Goal: Task Accomplishment & Management: Manage account settings

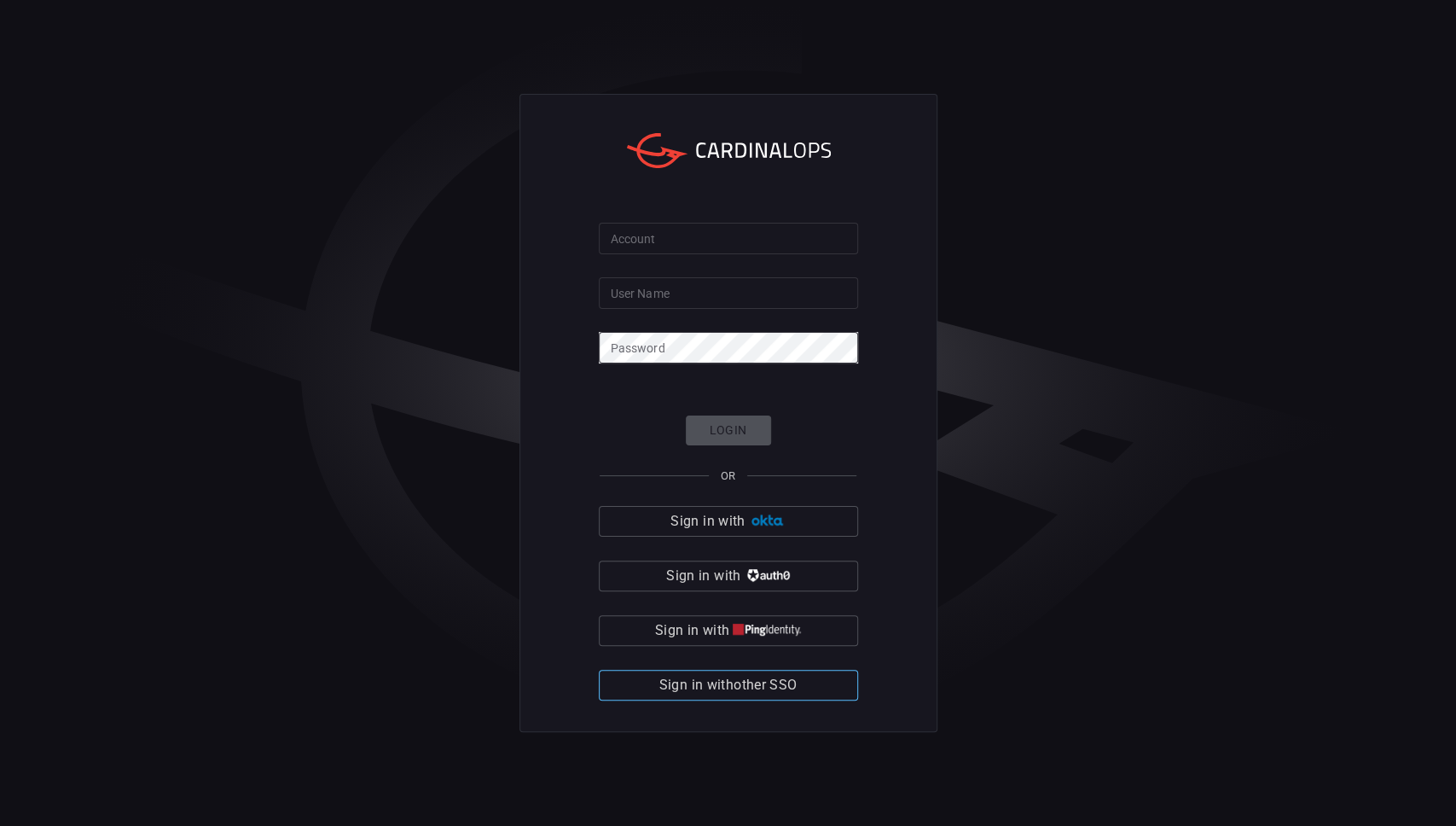
click at [706, 683] on span "Sign in with other SSO" at bounding box center [728, 685] width 138 height 24
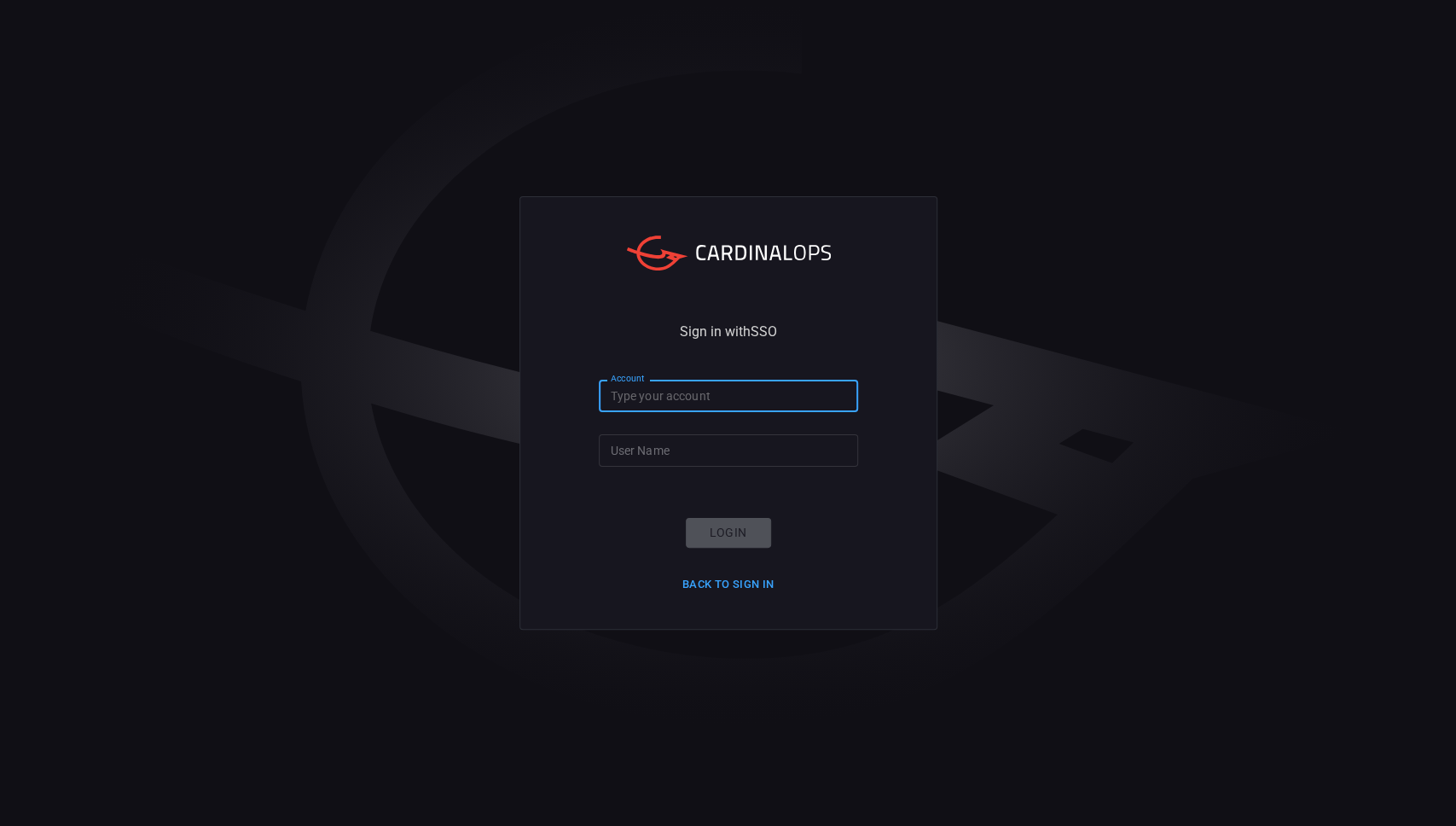
click at [760, 396] on input "Account" at bounding box center [728, 395] width 259 height 31
type input "[PERSON_NAME]-lovells"
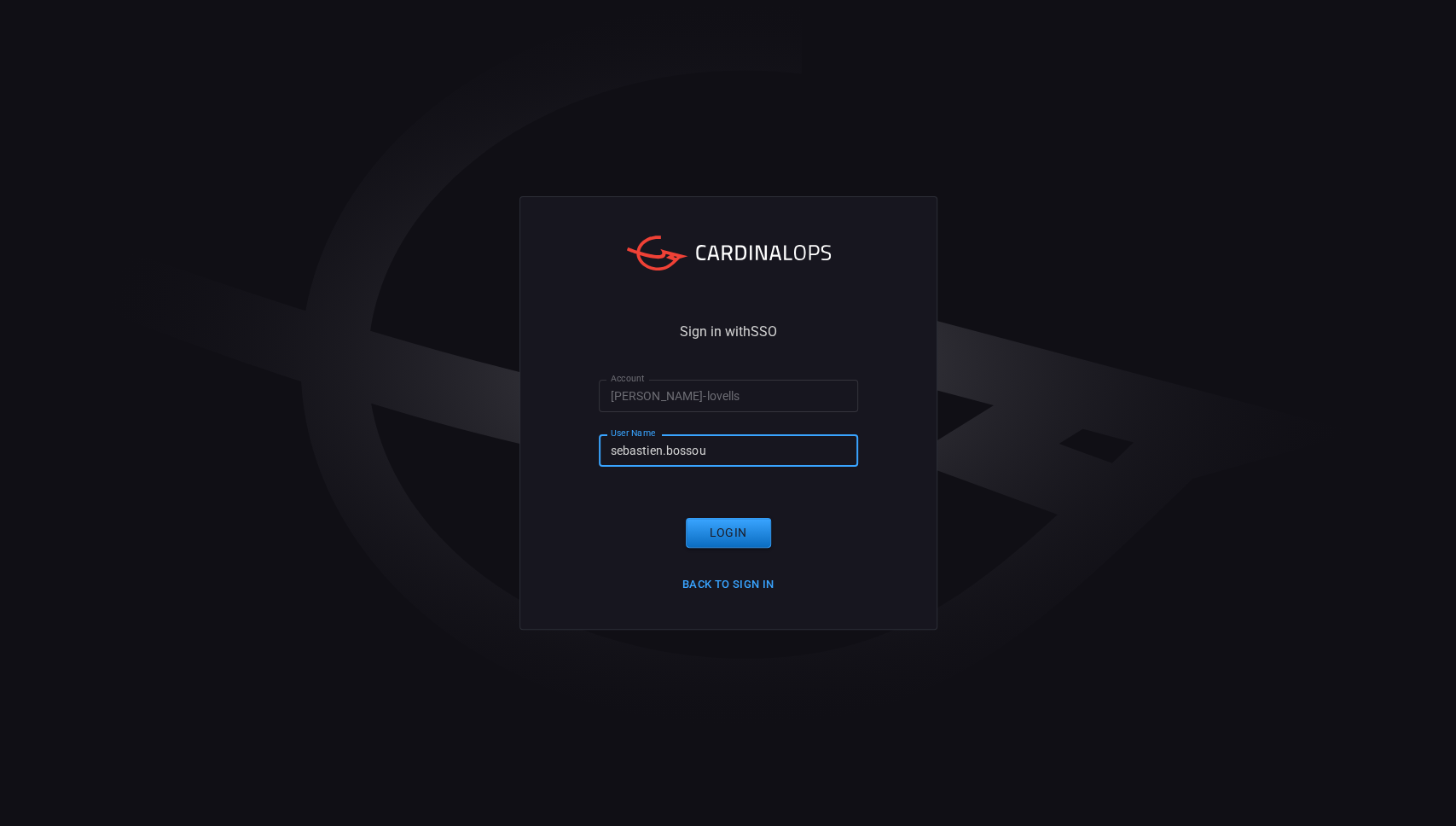
type input "sebastien.bossous"
click button "Login" at bounding box center [728, 532] width 85 height 30
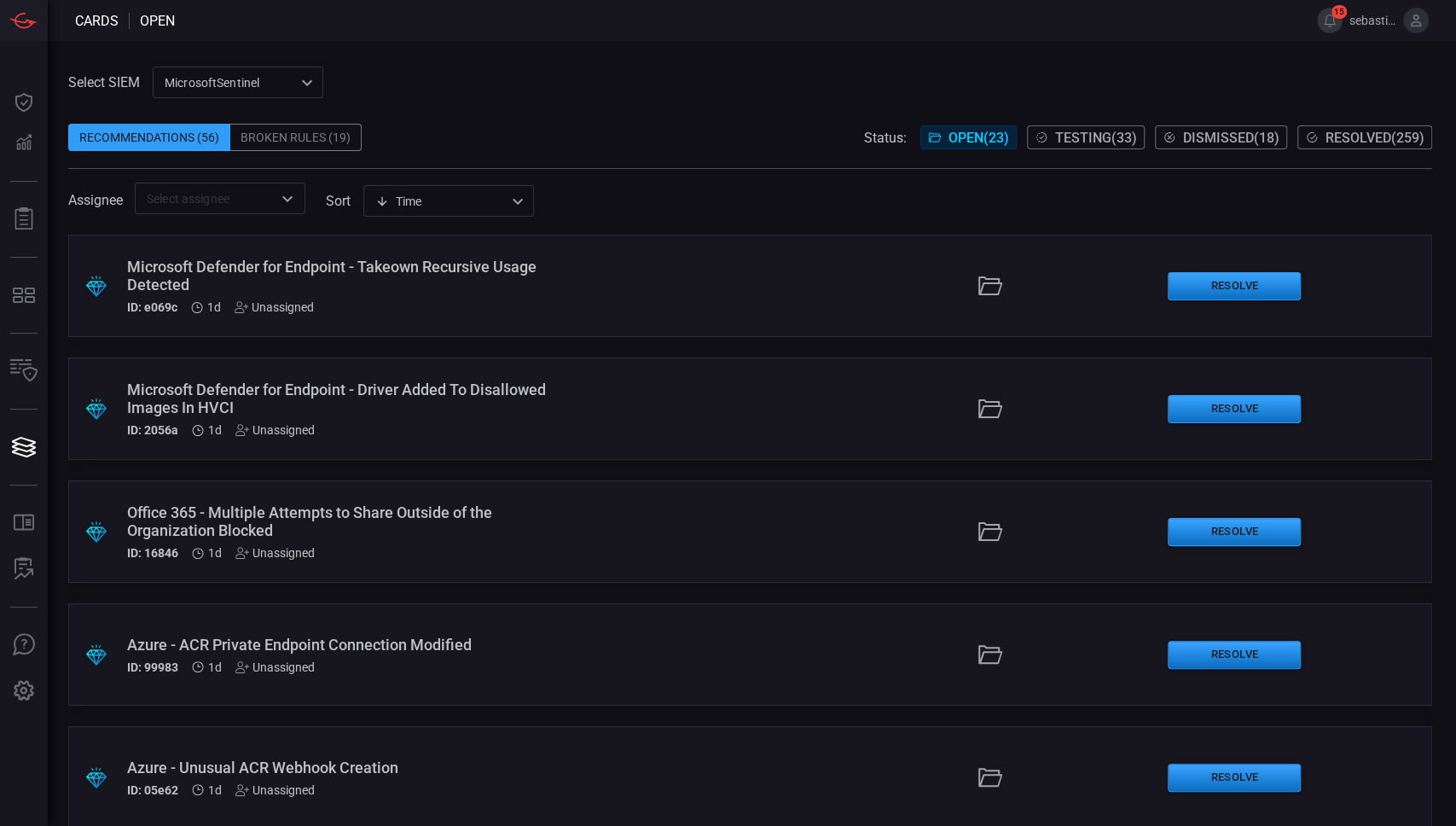
click at [935, 140] on button "Open ( 23 )" at bounding box center [967, 137] width 96 height 24
click at [308, 204] on div "Assignee ​ sort Time visibleUpdateTime ​" at bounding box center [750, 198] width 1364 height 31
click at [287, 200] on icon "Open" at bounding box center [287, 198] width 21 height 21
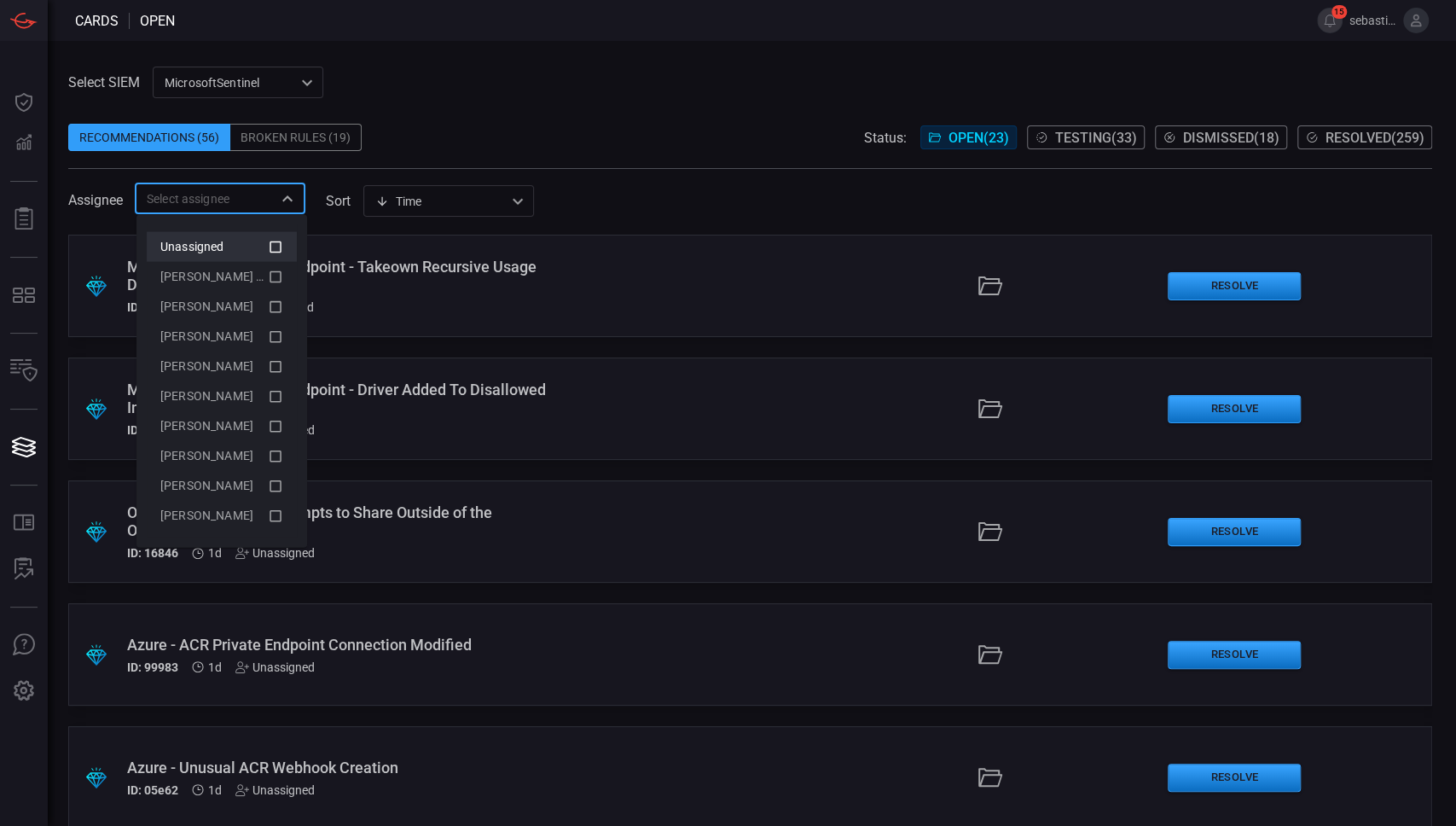
click at [258, 247] on div "Unassigned" at bounding box center [214, 247] width 108 height 18
click at [616, 195] on div "Assignee 1 Items selected ​ sort Time visibleUpdateTime ​" at bounding box center [750, 198] width 1364 height 31
click at [620, 189] on div "Assignee 1 Items selected ​ sort Time visibleUpdateTime ​" at bounding box center [750, 198] width 1364 height 31
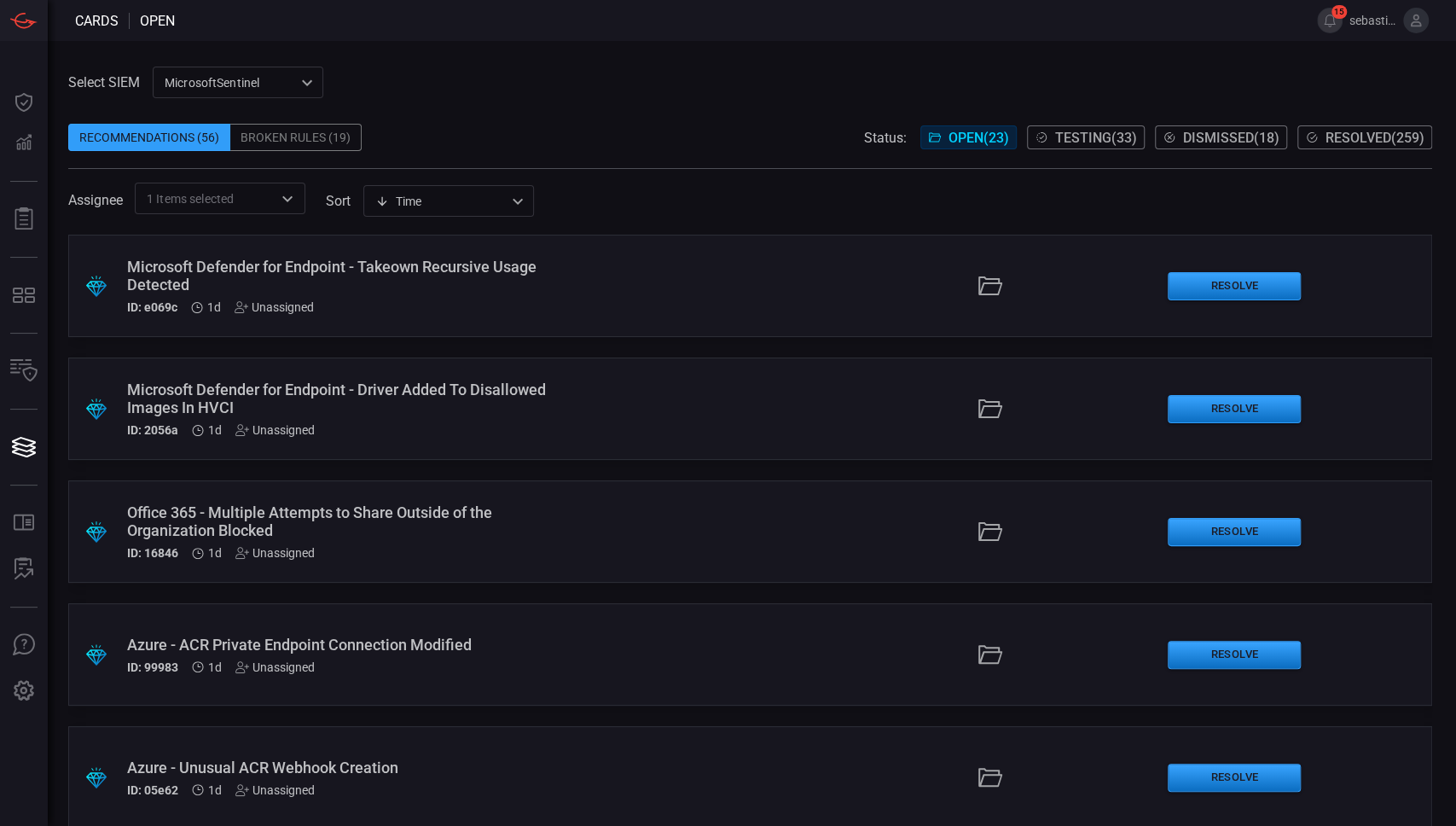
click at [627, 261] on div ".suggested_cards_icon{fill:url(#suggested_cards_icon);} Microsoft Defender for …" at bounding box center [750, 286] width 1364 height 102
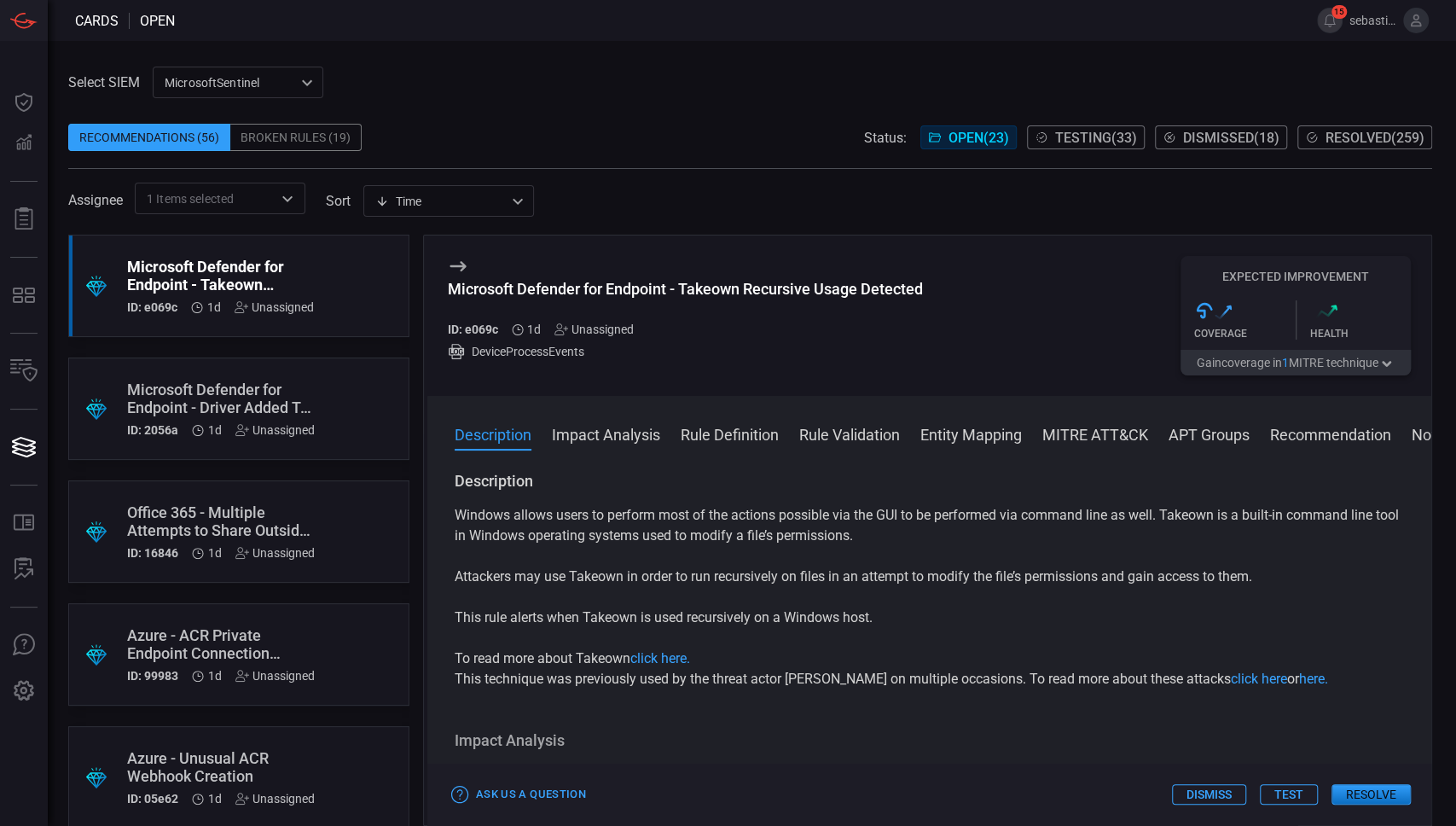
click at [461, 259] on icon at bounding box center [457, 265] width 21 height 21
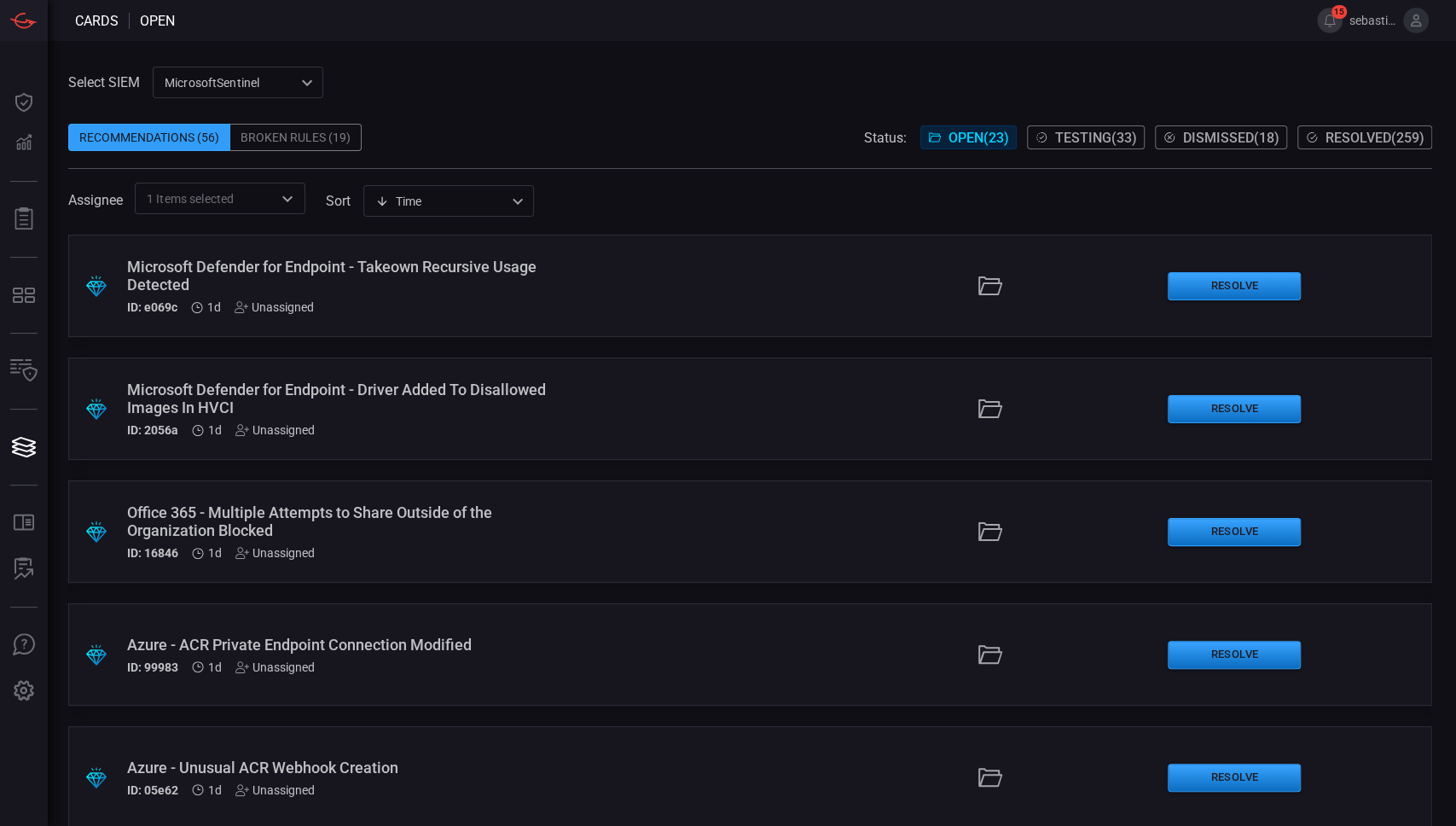
click at [579, 399] on div ".suggested_cards_icon{fill:url(#suggested_cards_icon);} Microsoft Defender for …" at bounding box center [750, 409] width 1364 height 102
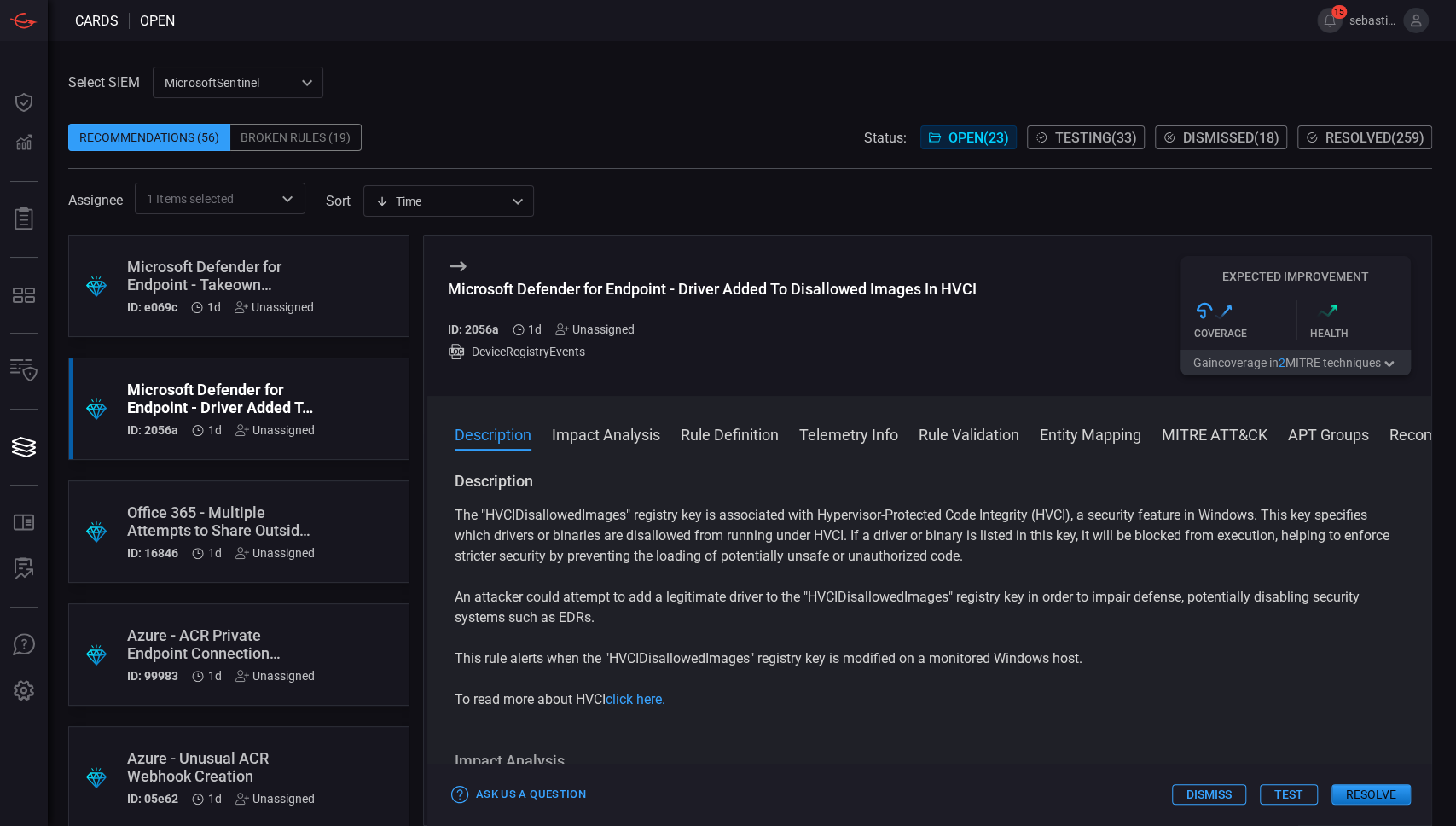
click at [589, 329] on div "Unassigned" at bounding box center [594, 329] width 79 height 13
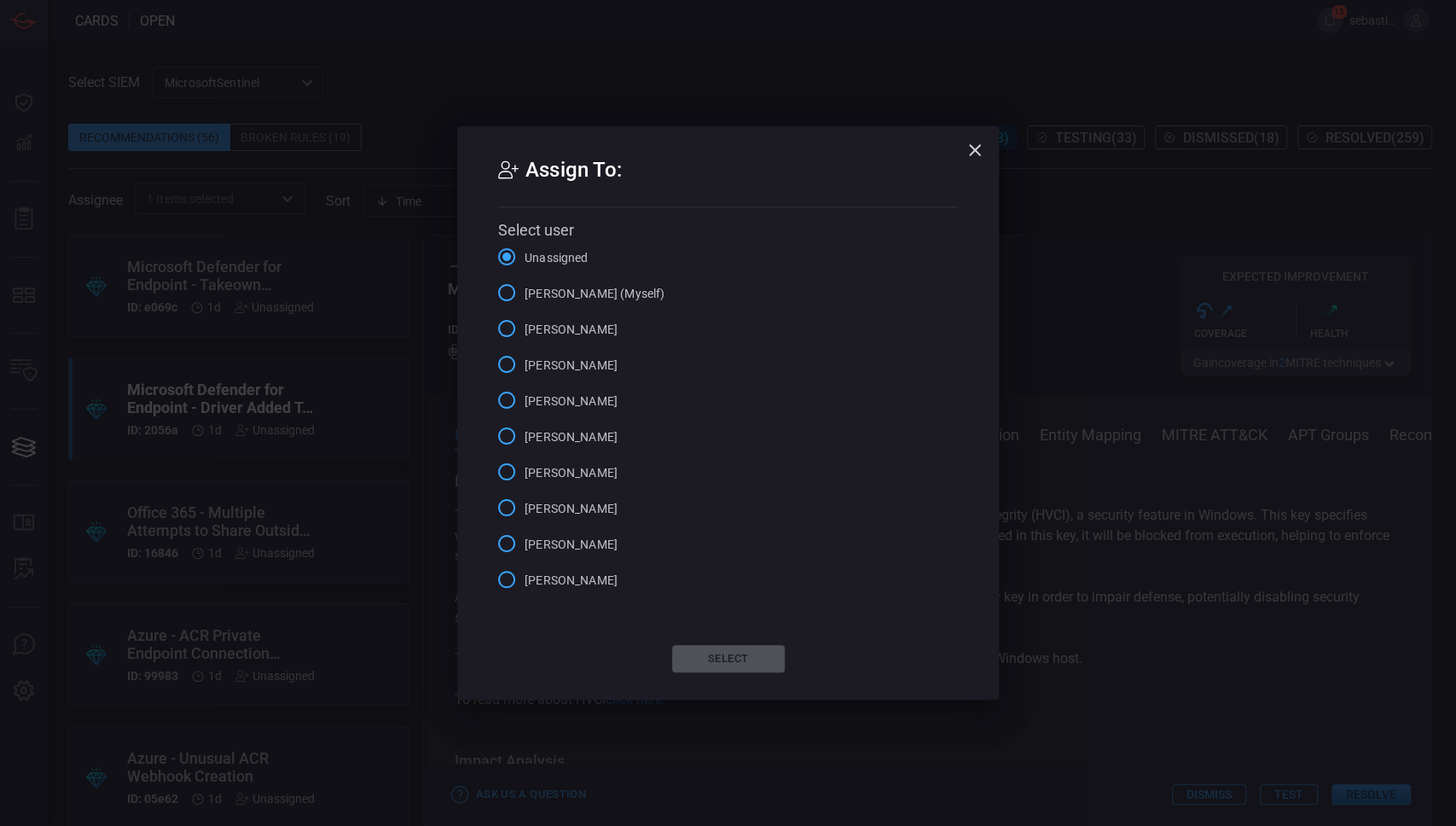
click at [620, 289] on span "[PERSON_NAME] (Myself)" at bounding box center [594, 294] width 140 height 18
click at [524, 289] on input "[PERSON_NAME] (Myself)" at bounding box center [507, 292] width 36 height 36
click at [725, 652] on button "Select" at bounding box center [729, 658] width 113 height 27
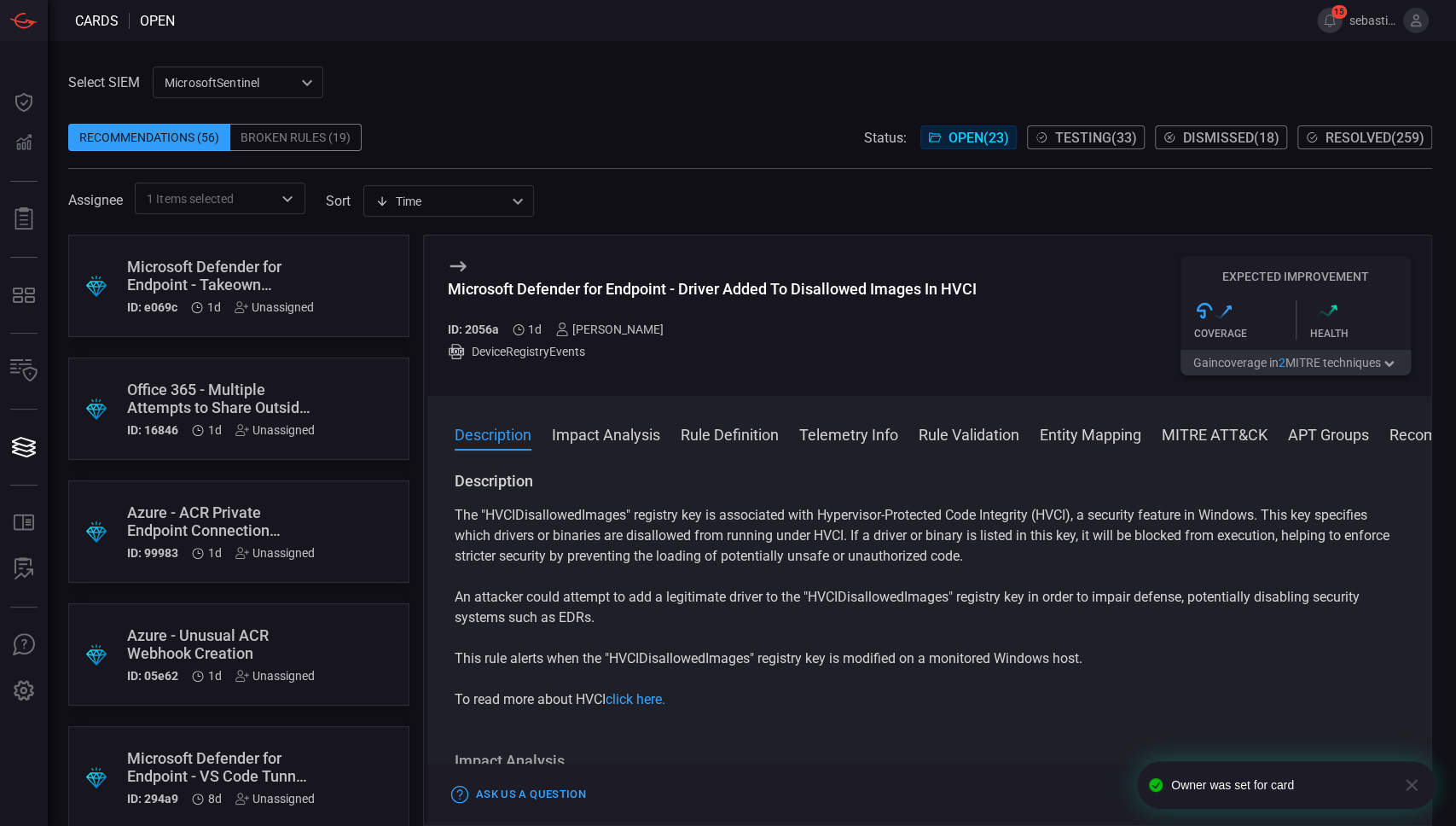
click at [345, 396] on div ".suggested_cards_icon{fill:url(#suggested_cards_icon);} Office 365 - Multiple A…" at bounding box center [238, 409] width 341 height 102
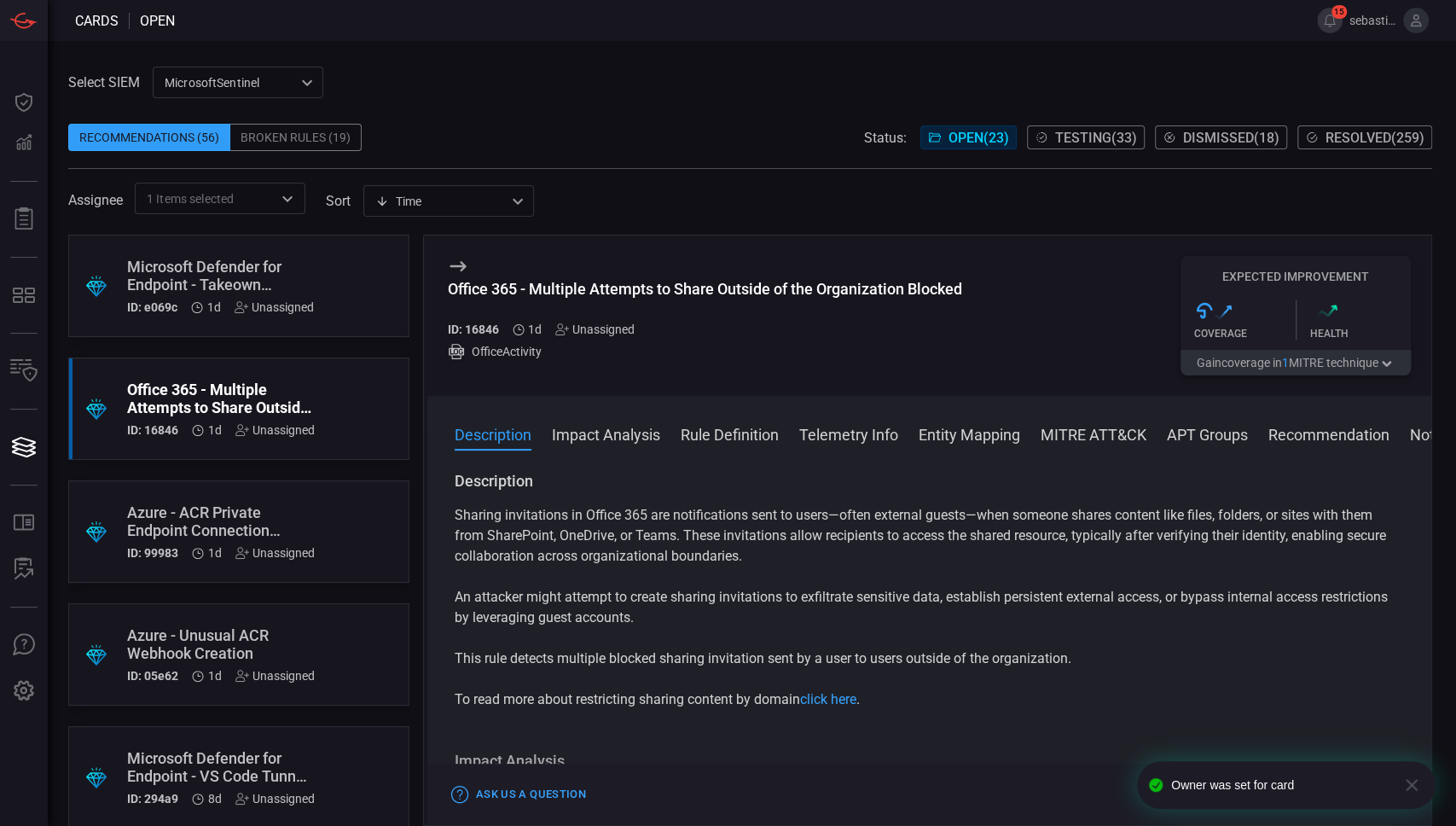
click at [616, 326] on div "Unassigned" at bounding box center [594, 329] width 79 height 13
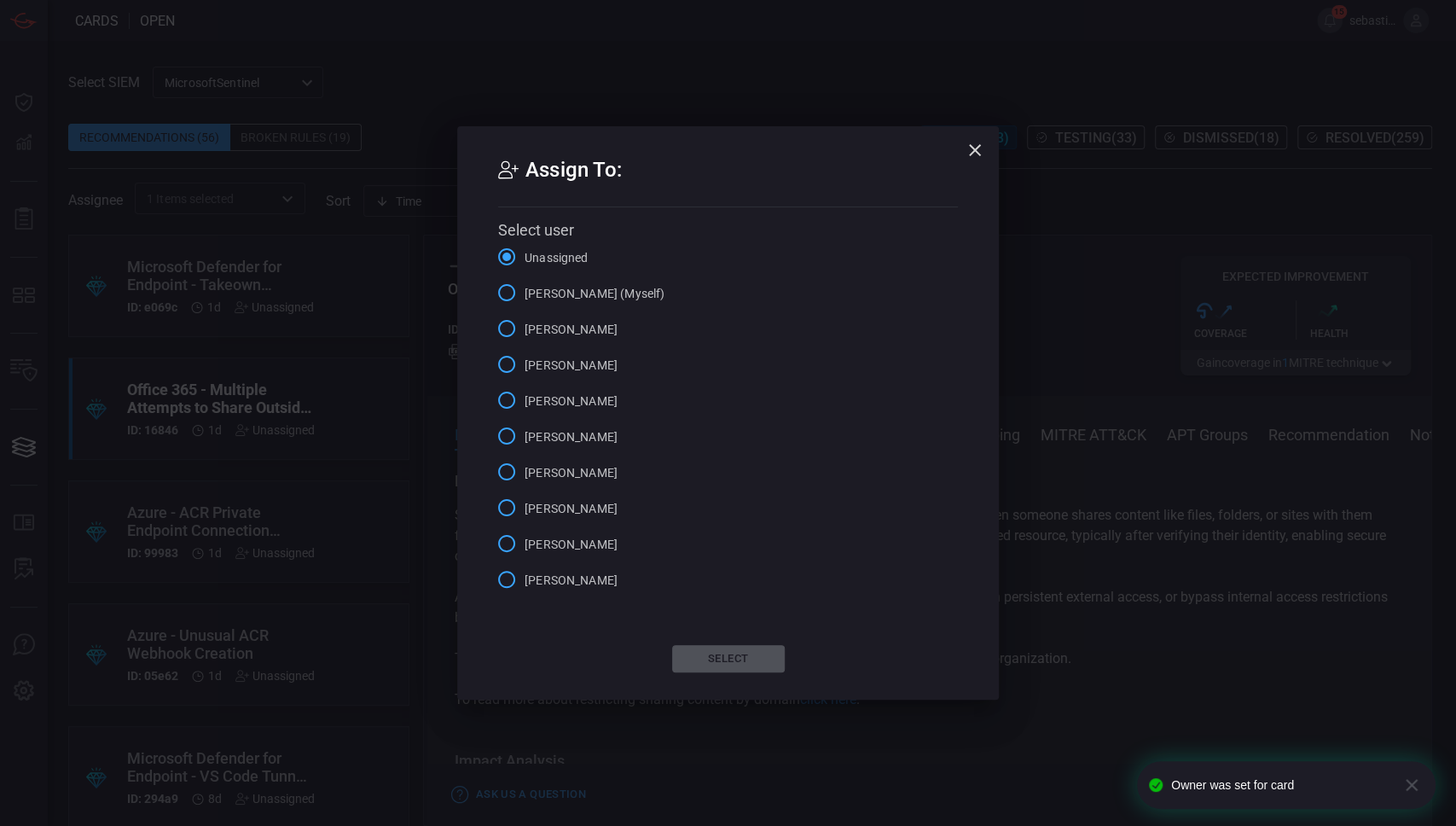
click at [604, 295] on span "[PERSON_NAME] (Myself)" at bounding box center [594, 294] width 140 height 18
click at [524, 295] on input "[PERSON_NAME] (Myself)" at bounding box center [507, 292] width 36 height 36
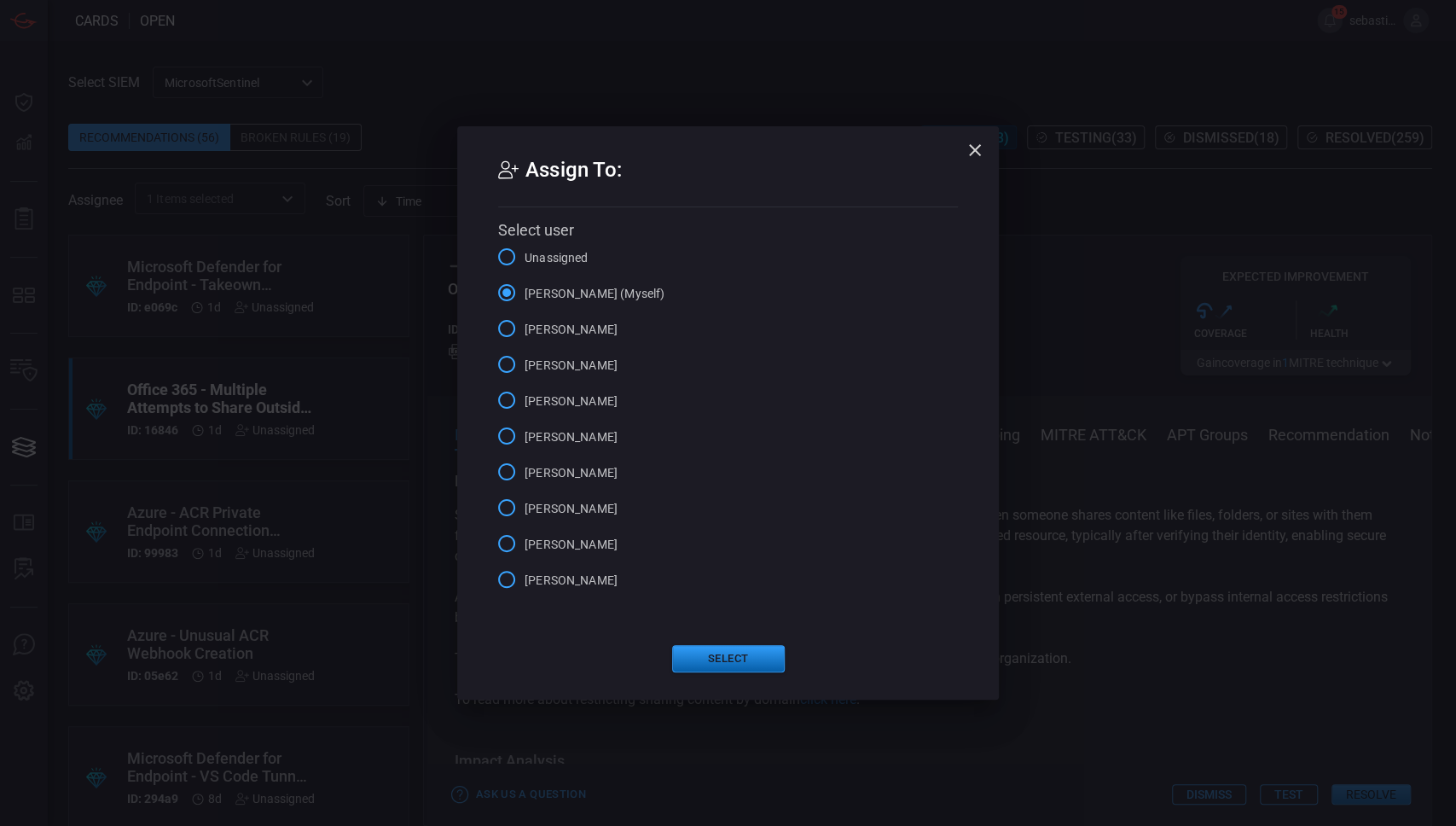
click at [760, 663] on button "Select" at bounding box center [729, 658] width 113 height 27
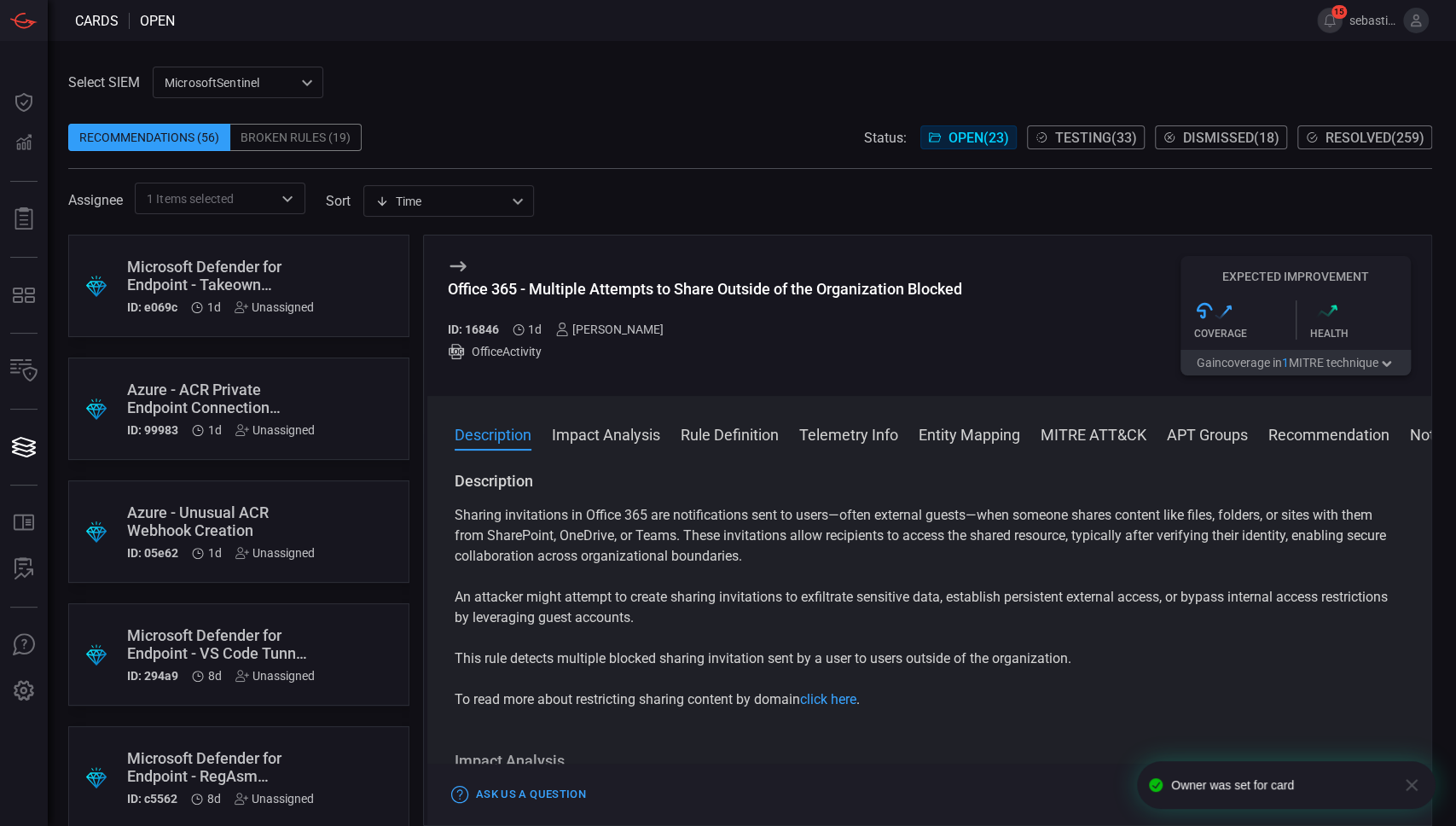
click at [324, 404] on div ".suggested_cards_icon{fill:url(#suggested_cards_icon);} Azure - ACR Private End…" at bounding box center [238, 409] width 341 height 102
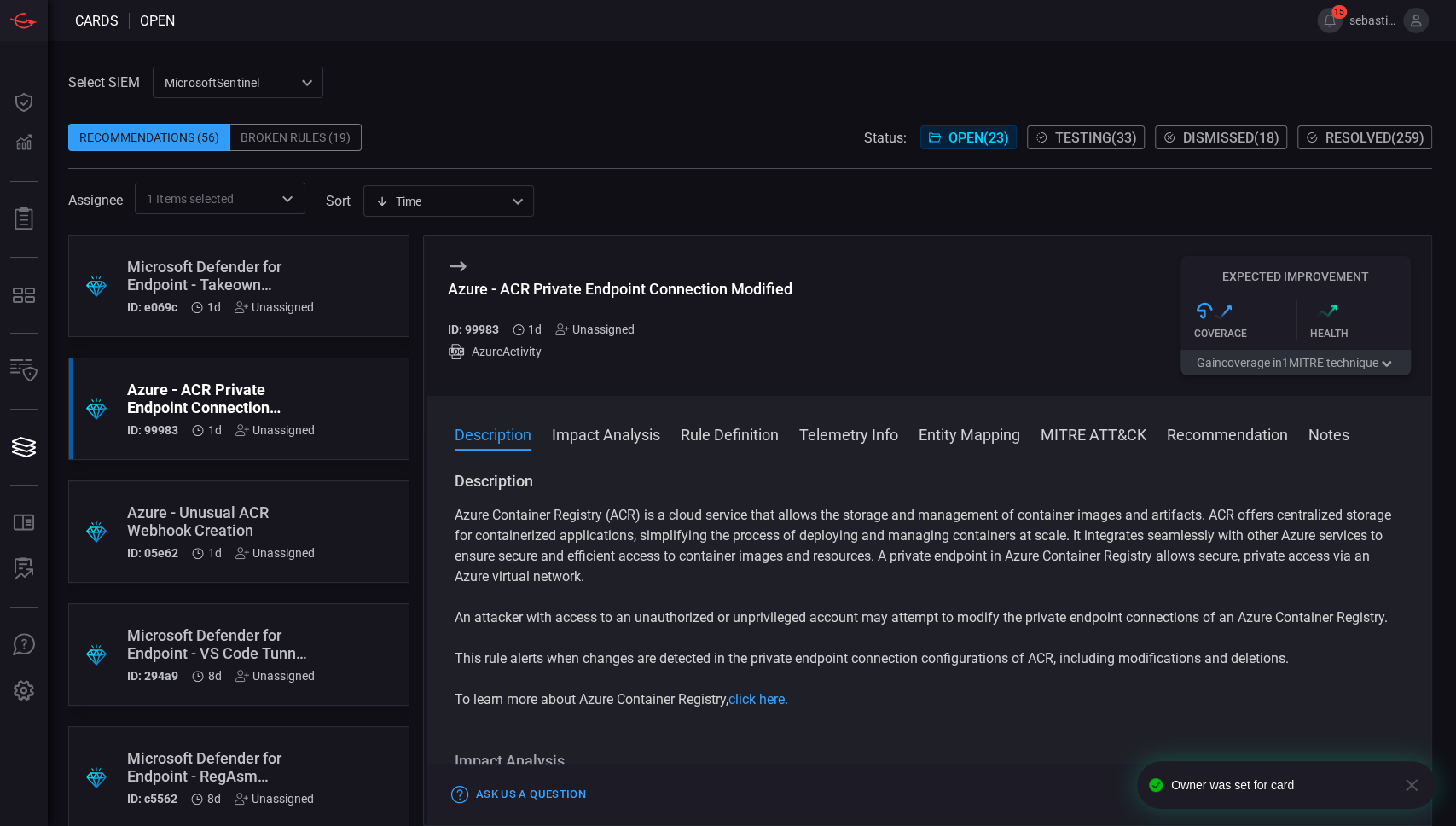
click at [322, 511] on div ".suggested_cards_icon{fill:url(#suggested_cards_icon);} Azure - Unusual ACR Web…" at bounding box center [238, 532] width 341 height 102
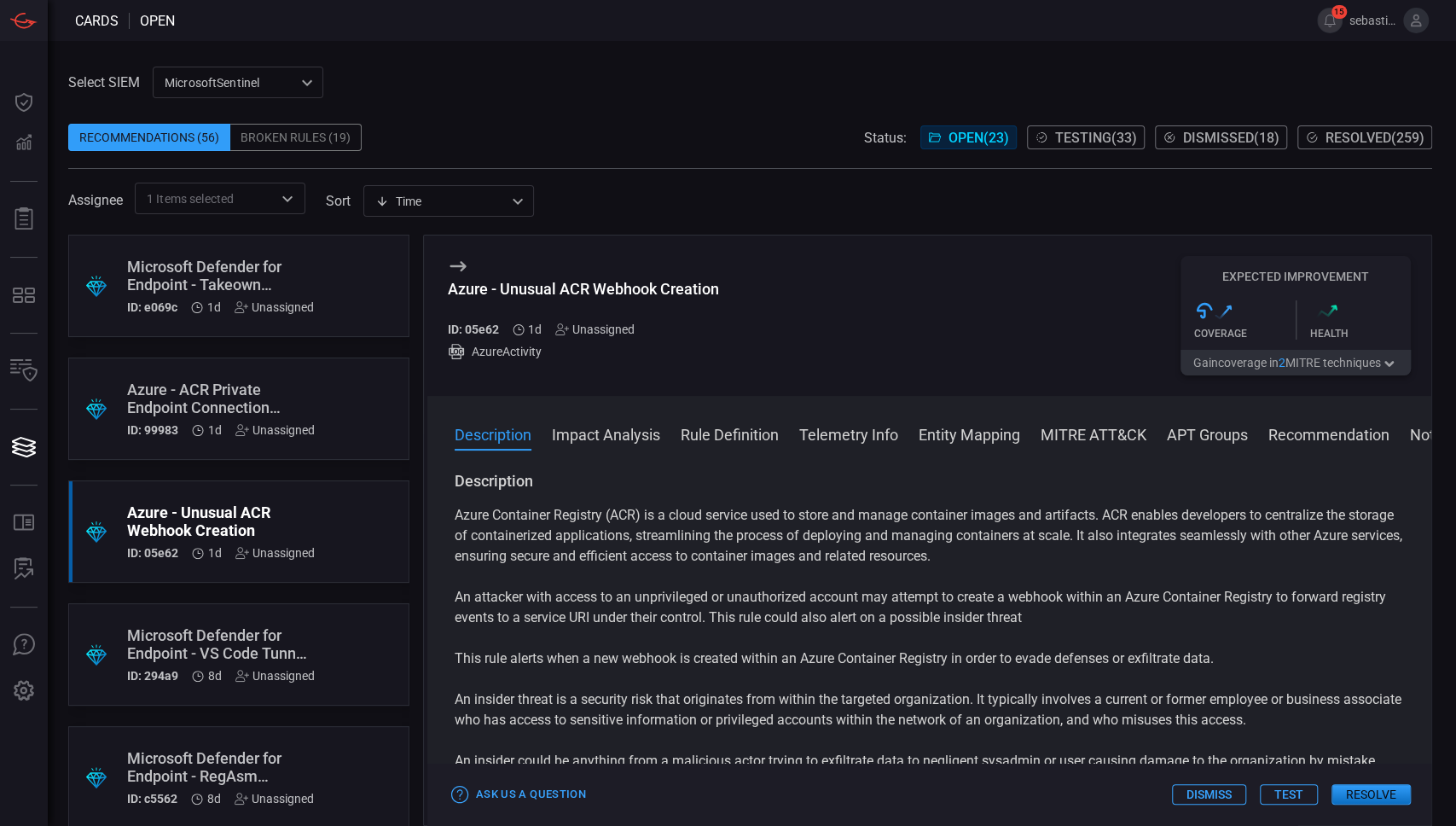
click at [342, 636] on div ".suggested_cards_icon{fill:url(#suggested_cards_icon);} Microsoft Defender for …" at bounding box center [238, 655] width 341 height 102
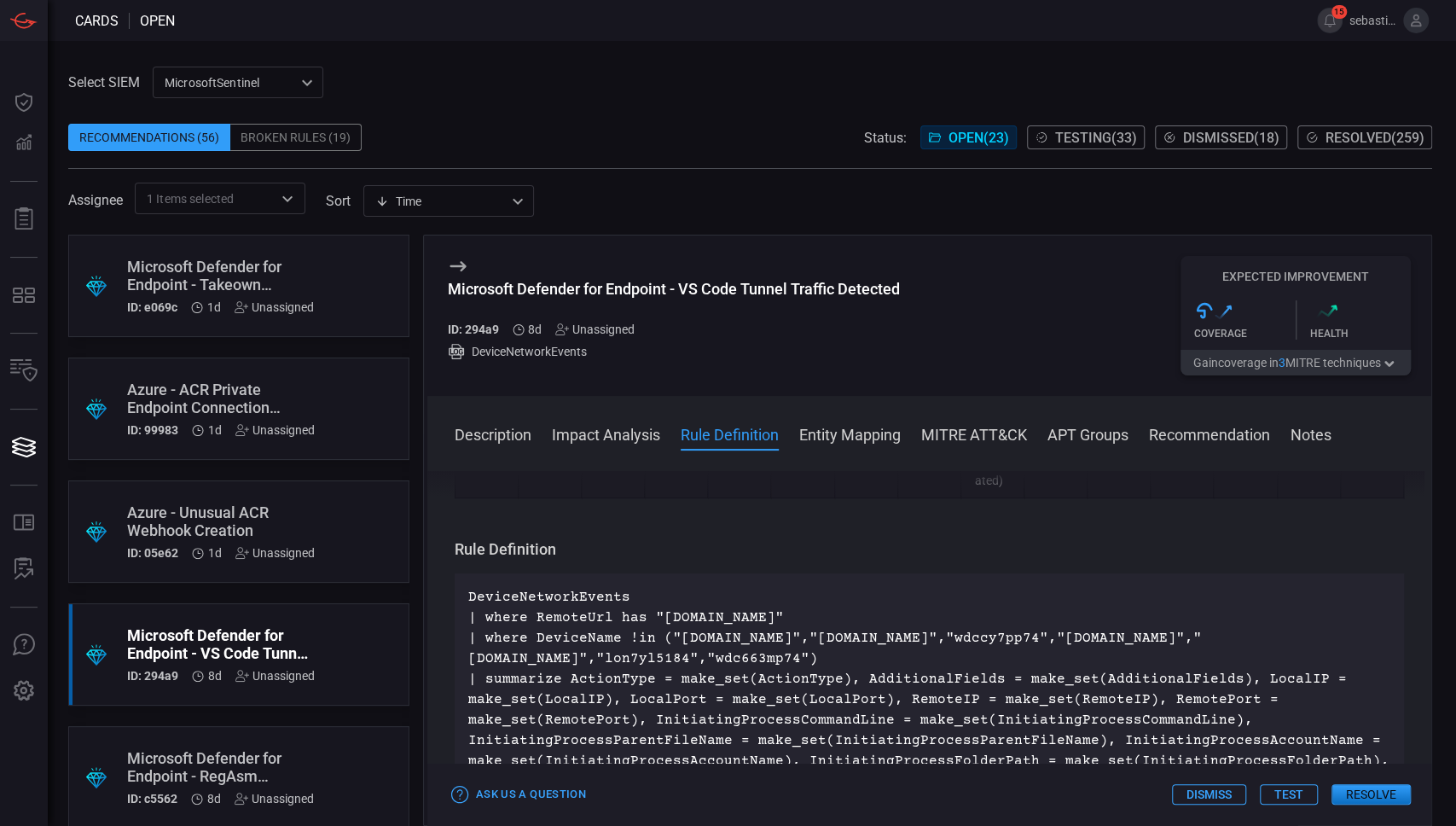
scroll to position [4224, 0]
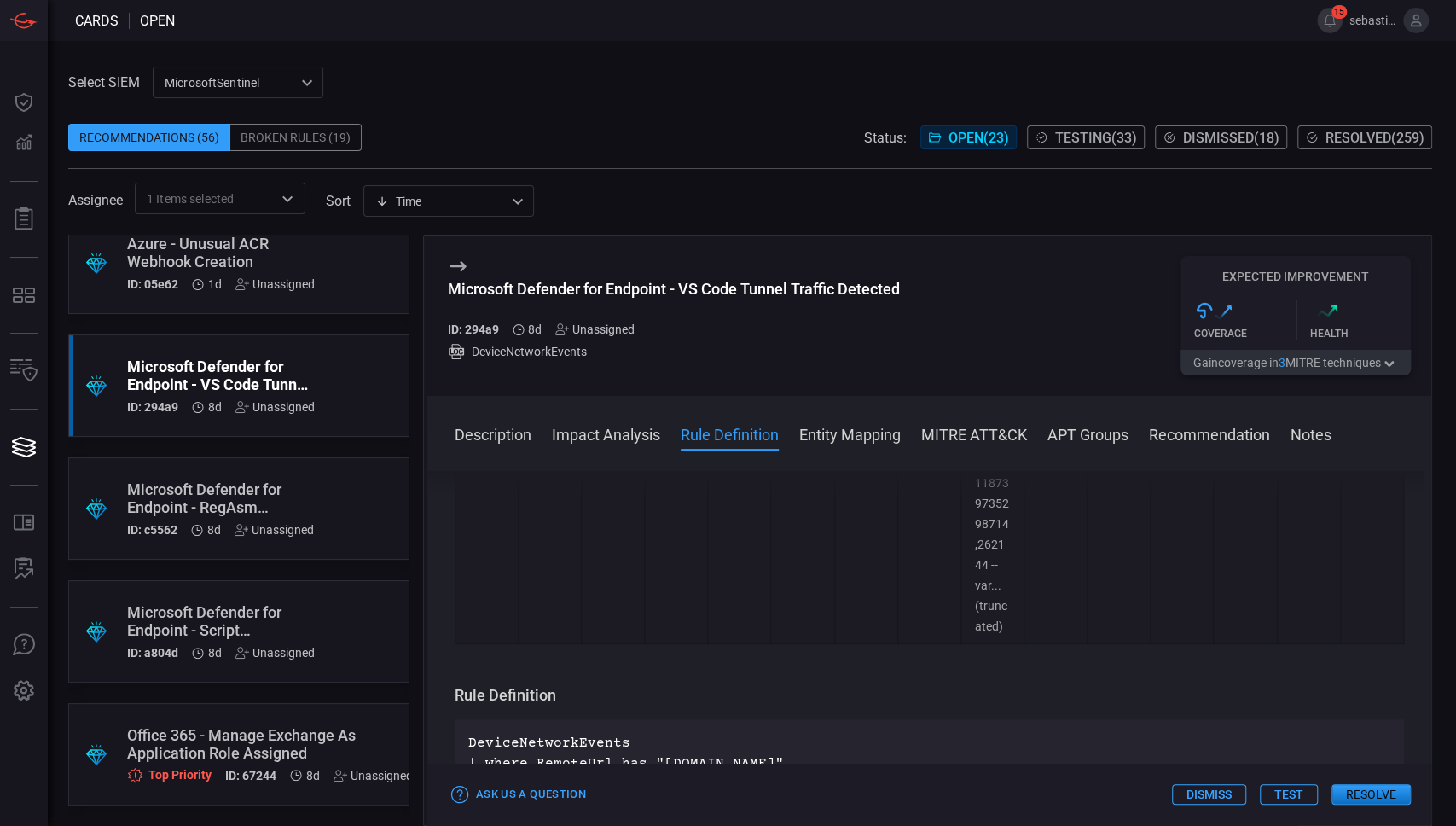
click at [344, 470] on div ".suggested_cards_icon{fill:url(#suggested_cards_icon);} Microsoft Defender for …" at bounding box center [238, 509] width 341 height 102
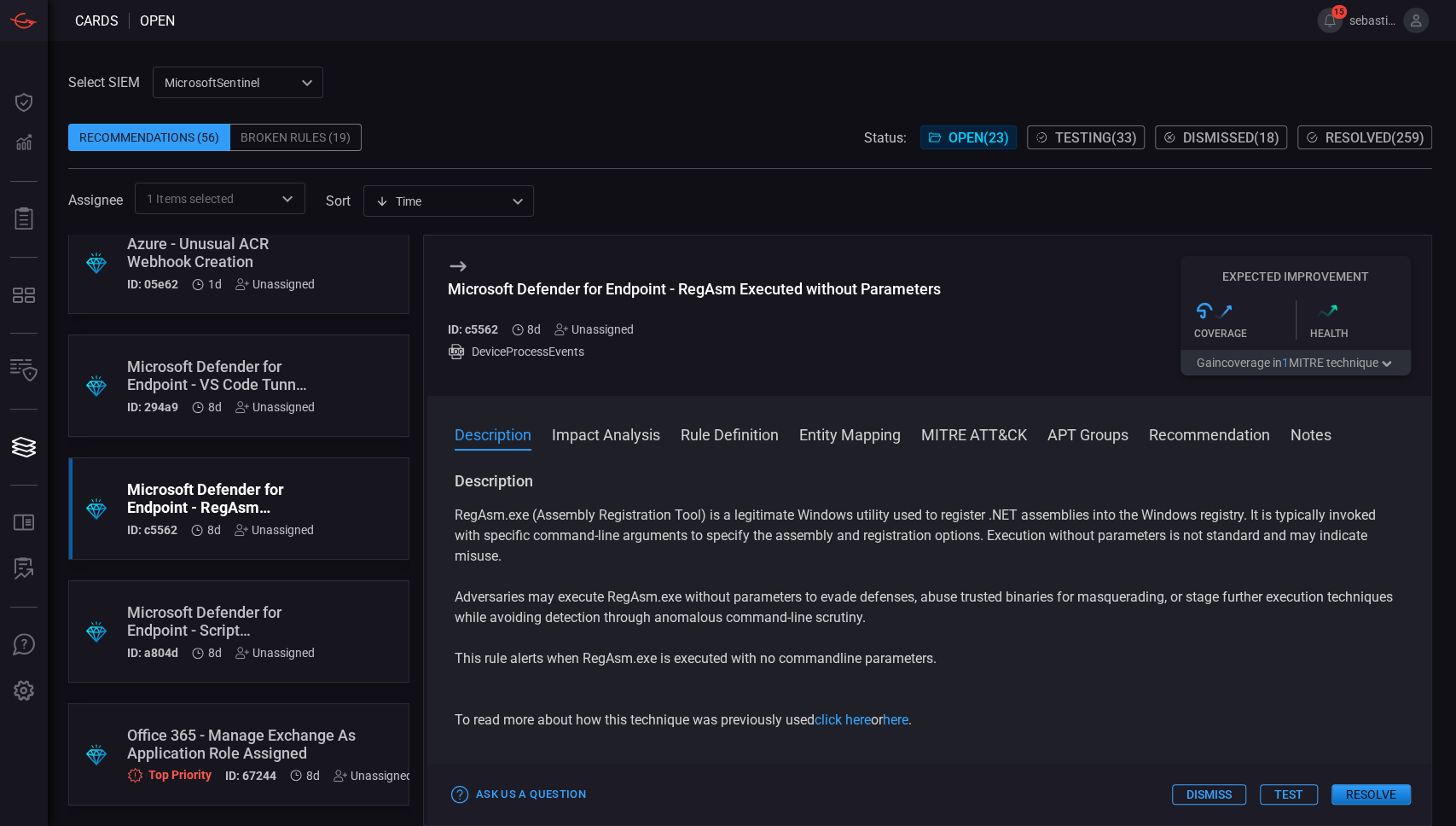
click at [604, 326] on div "Unassigned" at bounding box center [594, 329] width 79 height 13
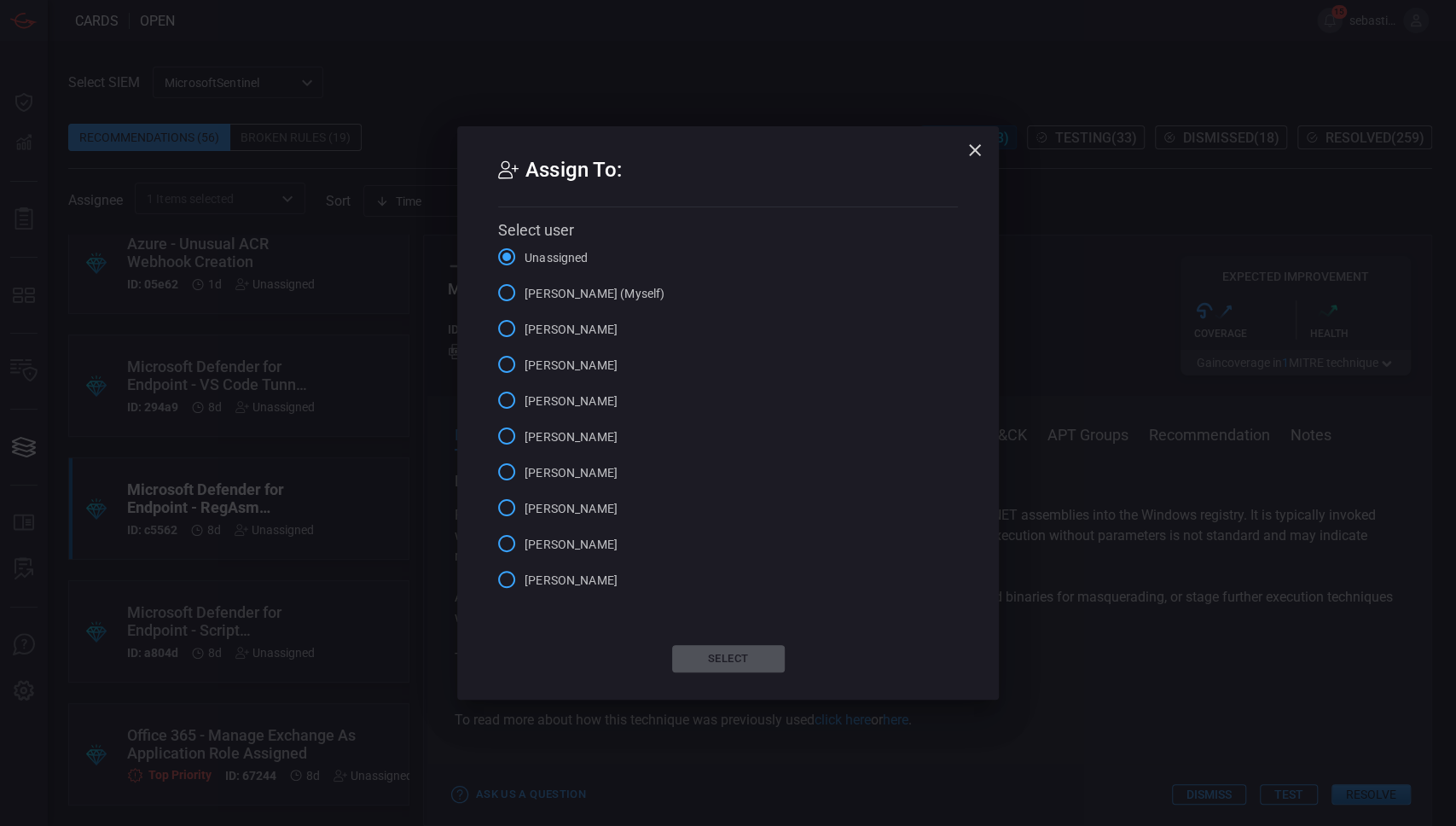
click at [641, 300] on span "[PERSON_NAME] (Myself)" at bounding box center [594, 294] width 140 height 18
click at [524, 300] on input "[PERSON_NAME] (Myself)" at bounding box center [507, 292] width 36 height 36
click at [753, 666] on button "Select" at bounding box center [729, 658] width 113 height 27
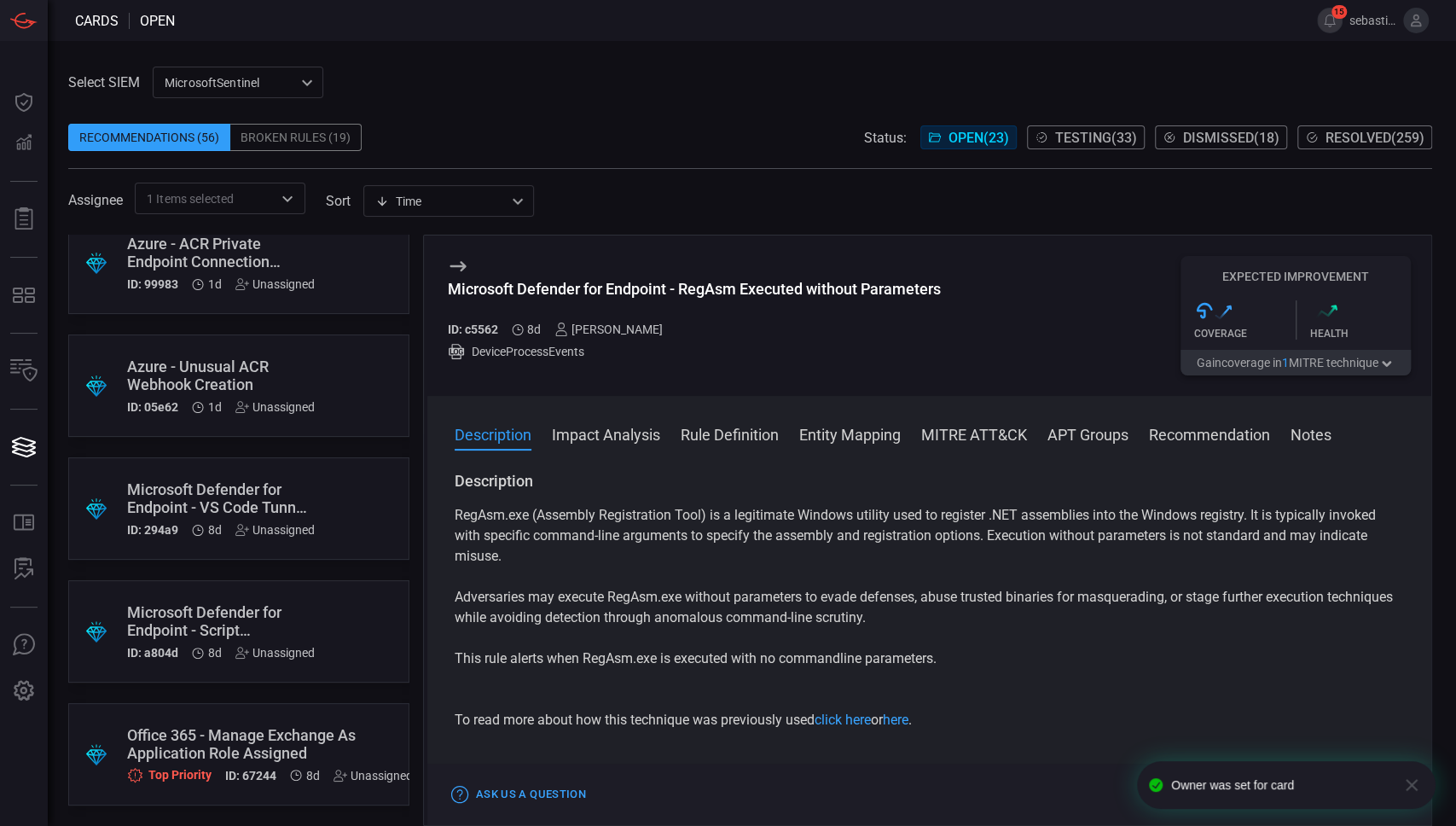
click at [353, 597] on div ".suggested_cards_icon{fill:url(#suggested_cards_icon);} Microsoft Defender for …" at bounding box center [238, 631] width 341 height 102
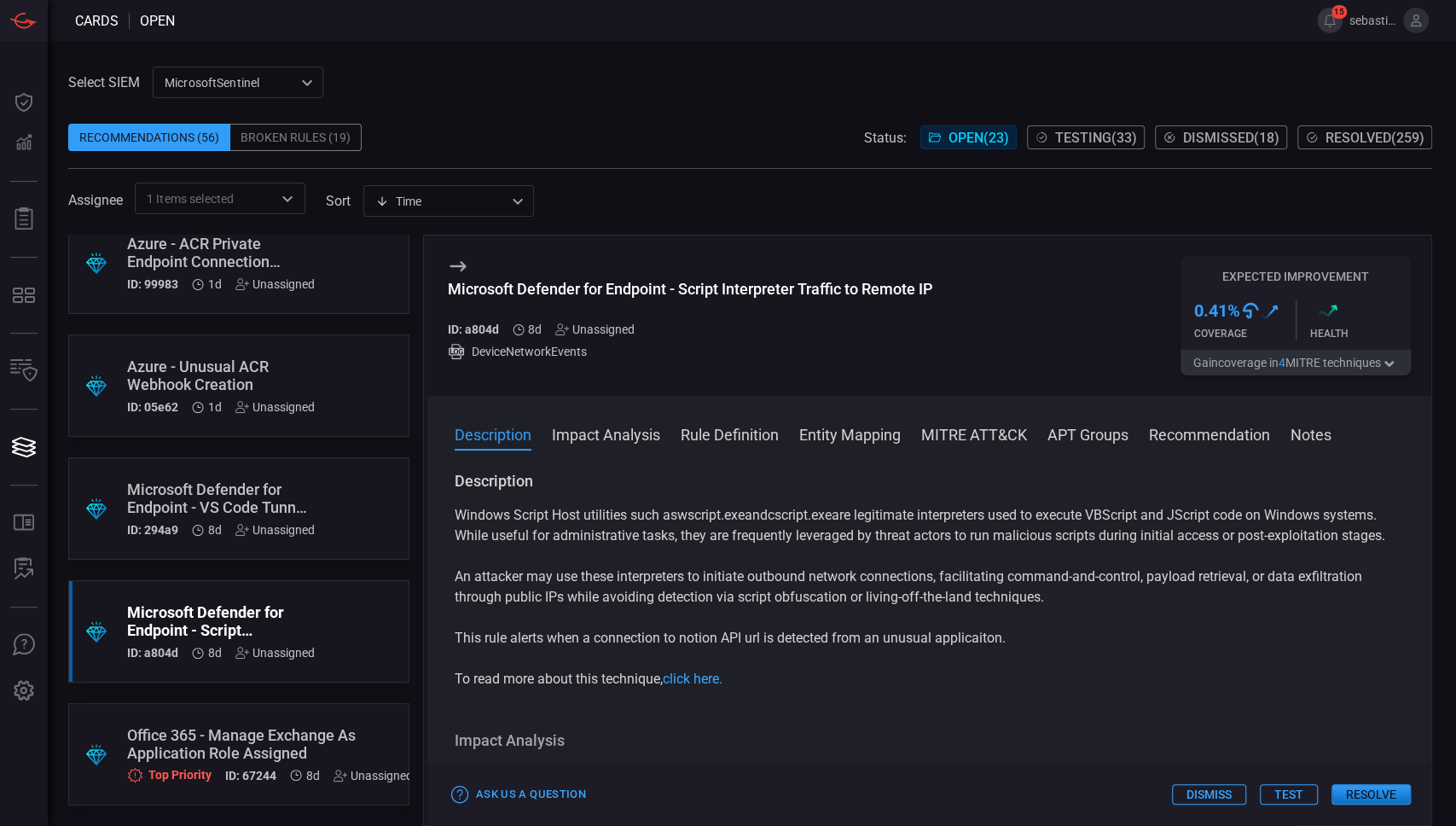
click at [328, 726] on div "Office 365 - Manage Exchange As Application Role Assigned" at bounding box center [270, 743] width 286 height 36
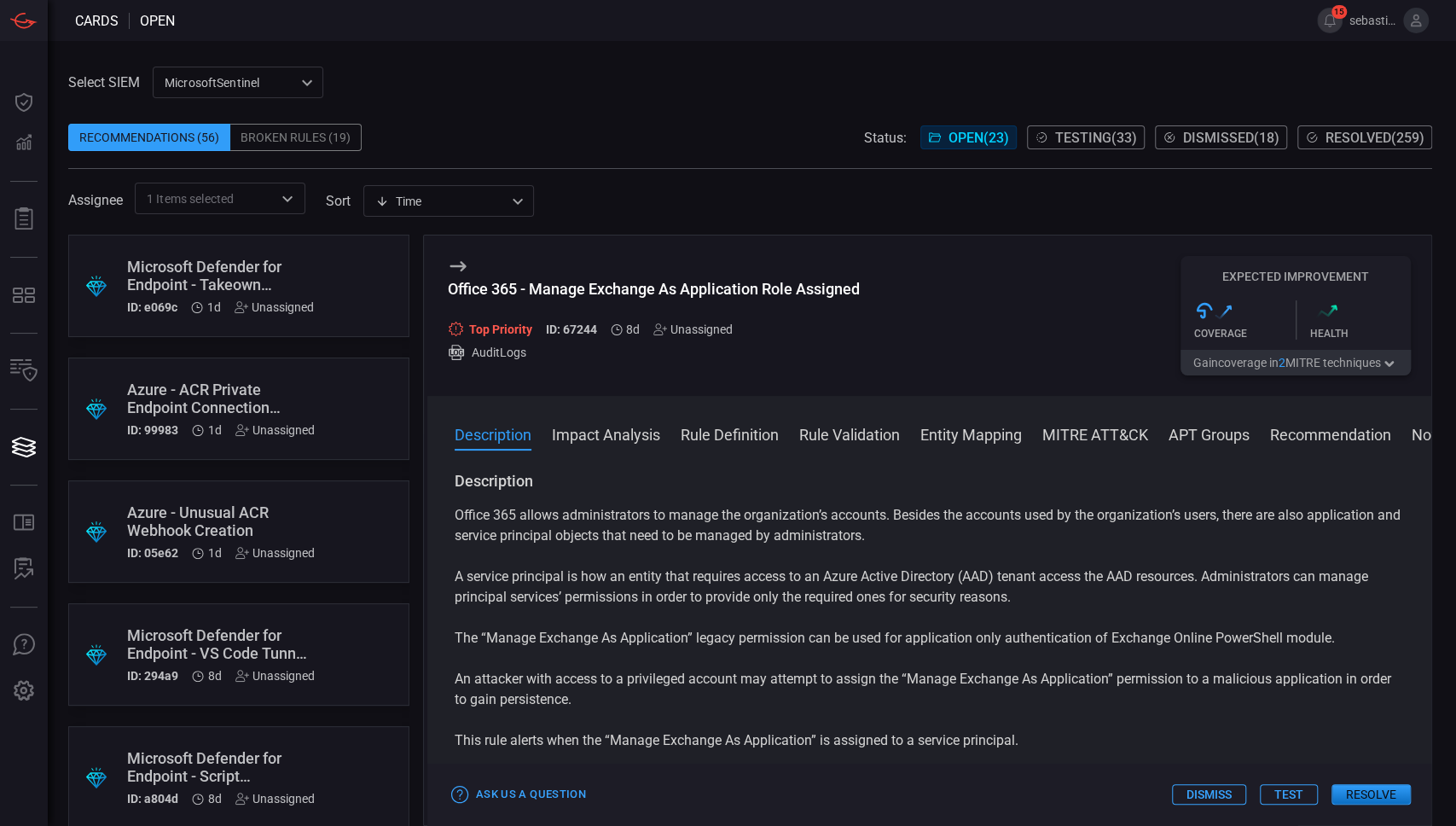
click at [321, 387] on div ".suggested_cards_icon{fill:url(#suggested_cards_icon);} Azure - ACR Private End…" at bounding box center [238, 409] width 341 height 102
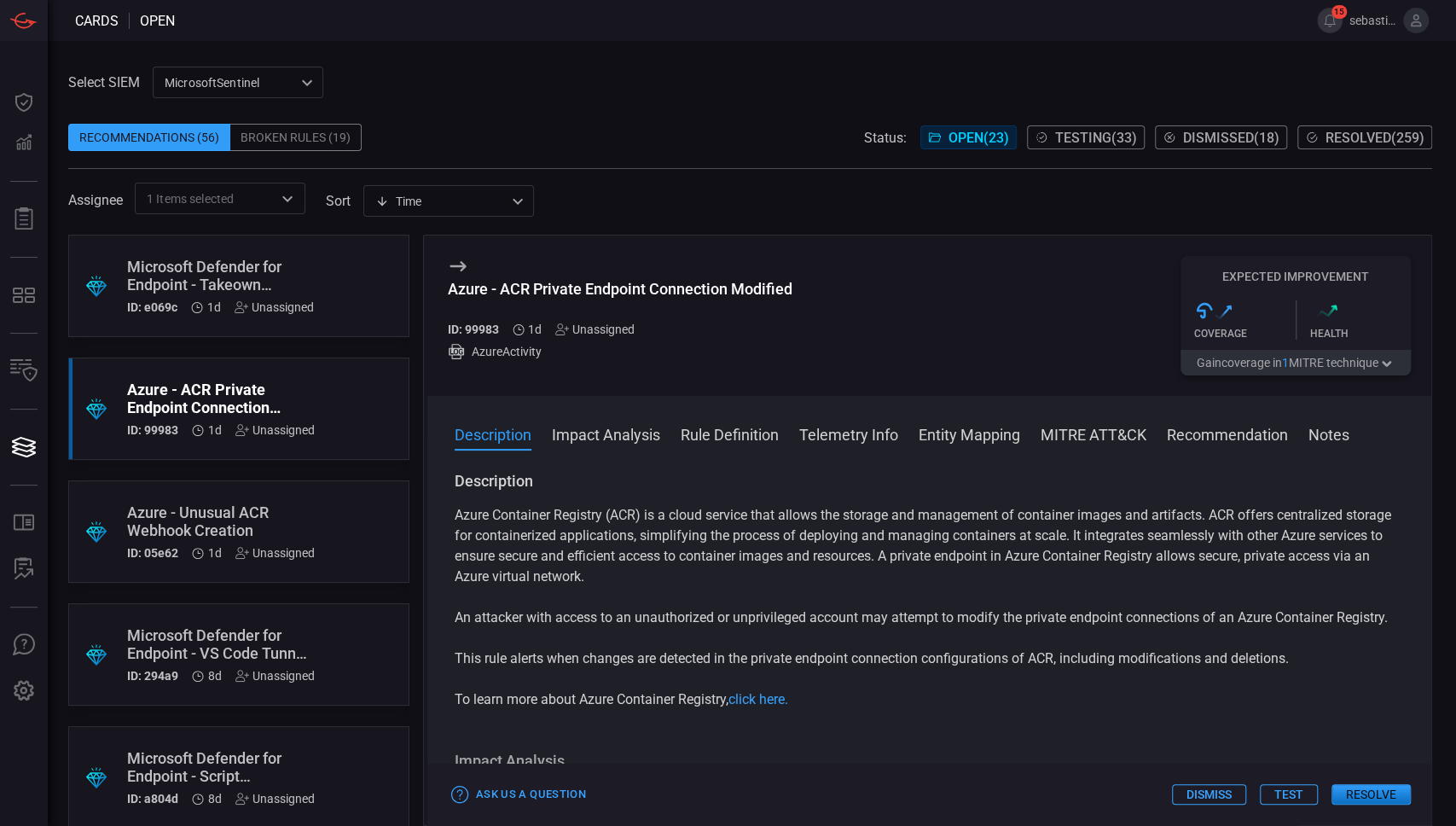
click at [355, 515] on div ".suggested_cards_icon{fill:url(#suggested_cards_icon);} Azure - Unusual ACR Web…" at bounding box center [238, 532] width 341 height 102
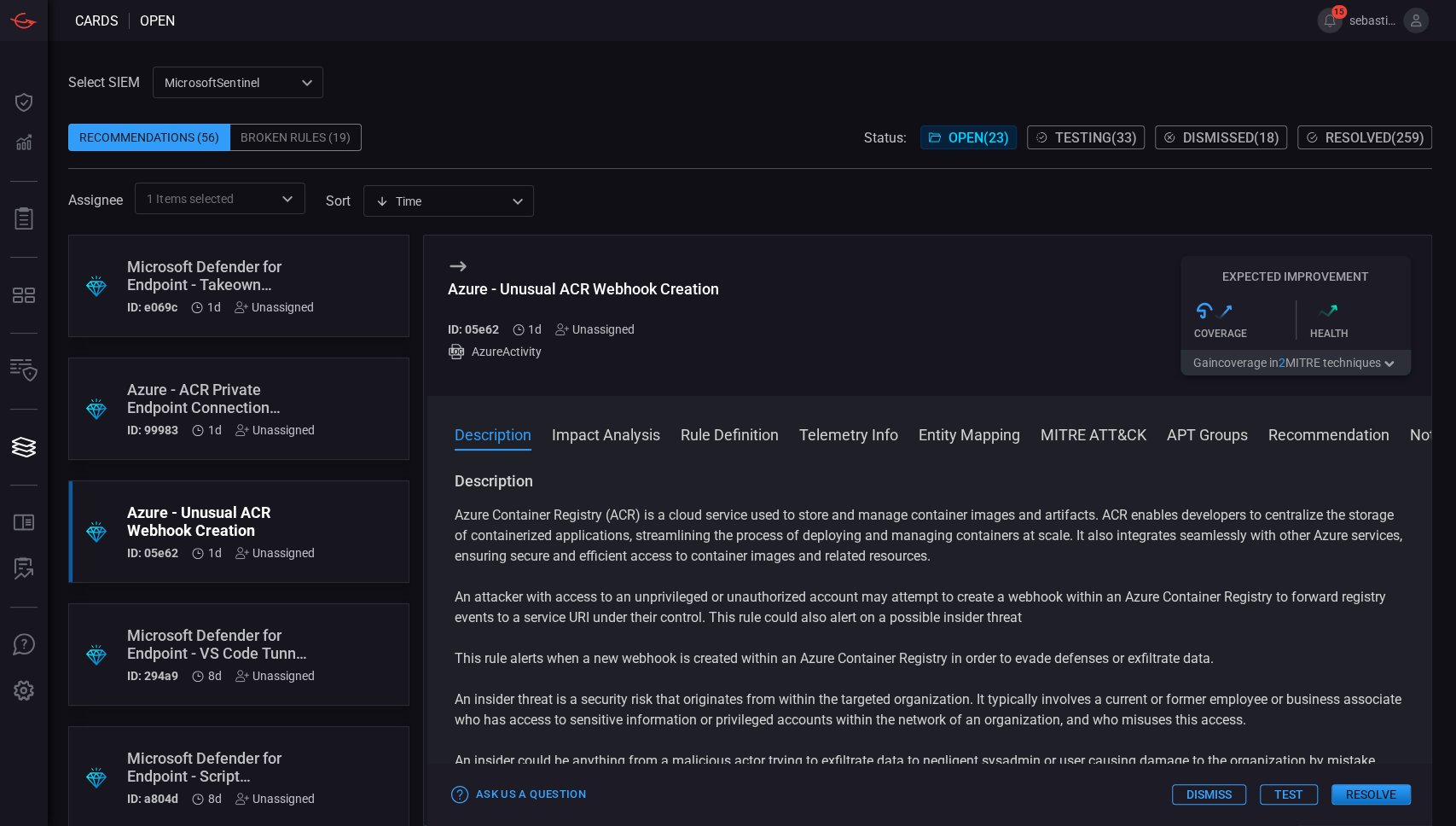
click at [599, 327] on div "Unassigned" at bounding box center [594, 329] width 79 height 13
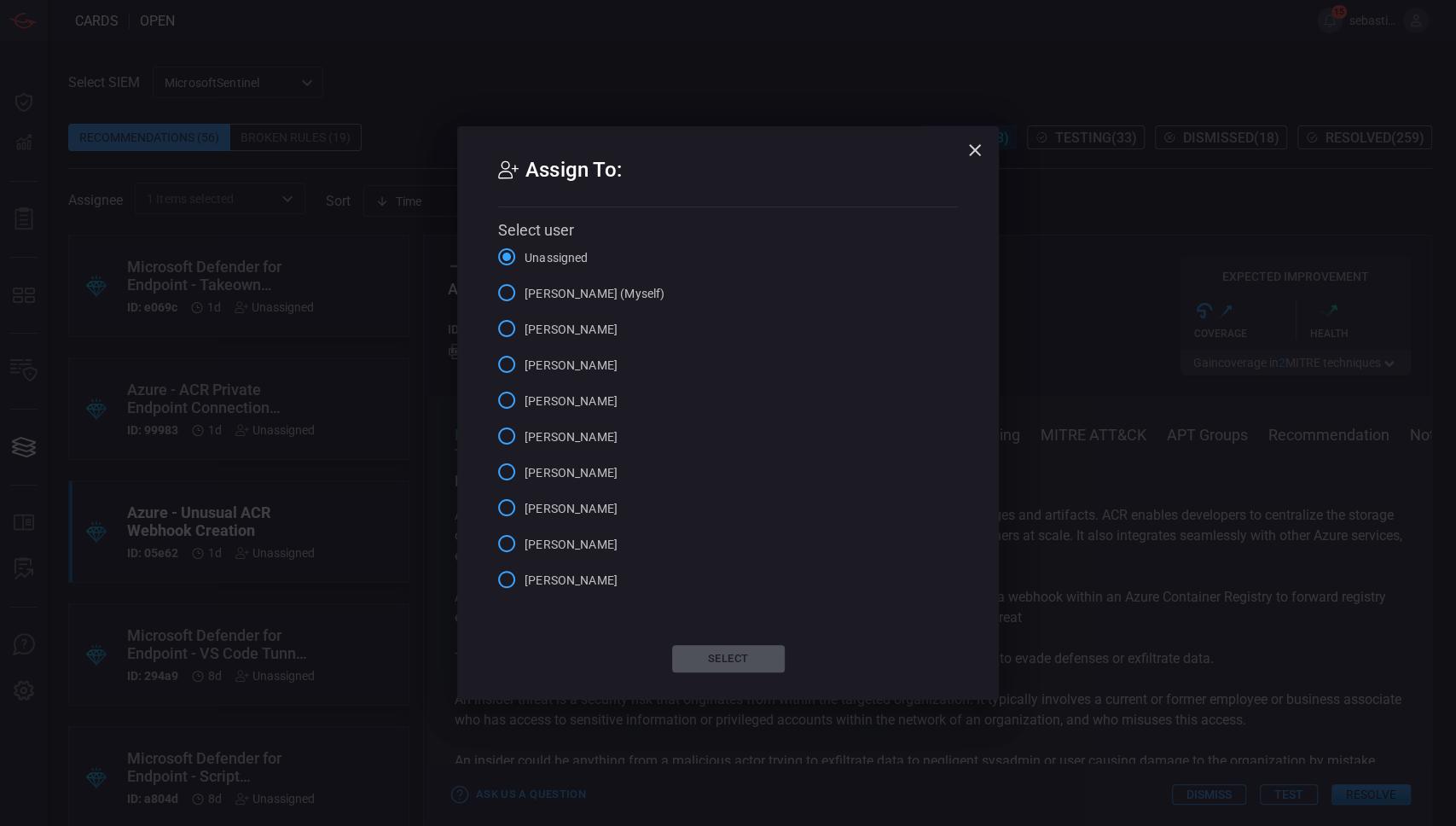
click at [614, 297] on span "[PERSON_NAME] (Myself)" at bounding box center [594, 294] width 140 height 18
click at [524, 297] on input "[PERSON_NAME] (Myself)" at bounding box center [507, 292] width 36 height 36
click at [737, 662] on button "Select" at bounding box center [729, 658] width 113 height 27
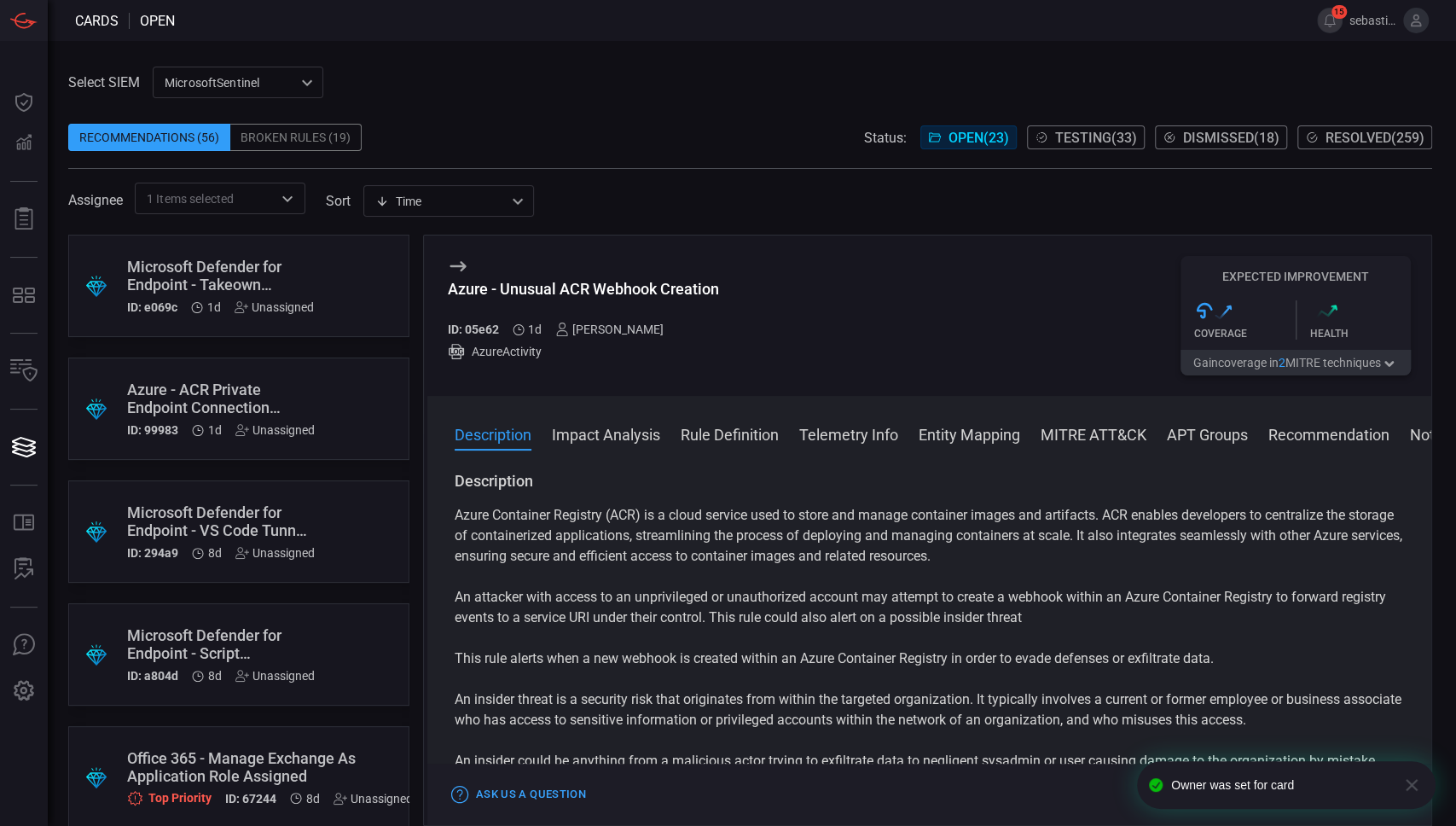
click at [321, 396] on div ".suggested_cards_icon{fill:url(#suggested_cards_icon);} Azure - ACR Private End…" at bounding box center [238, 409] width 341 height 102
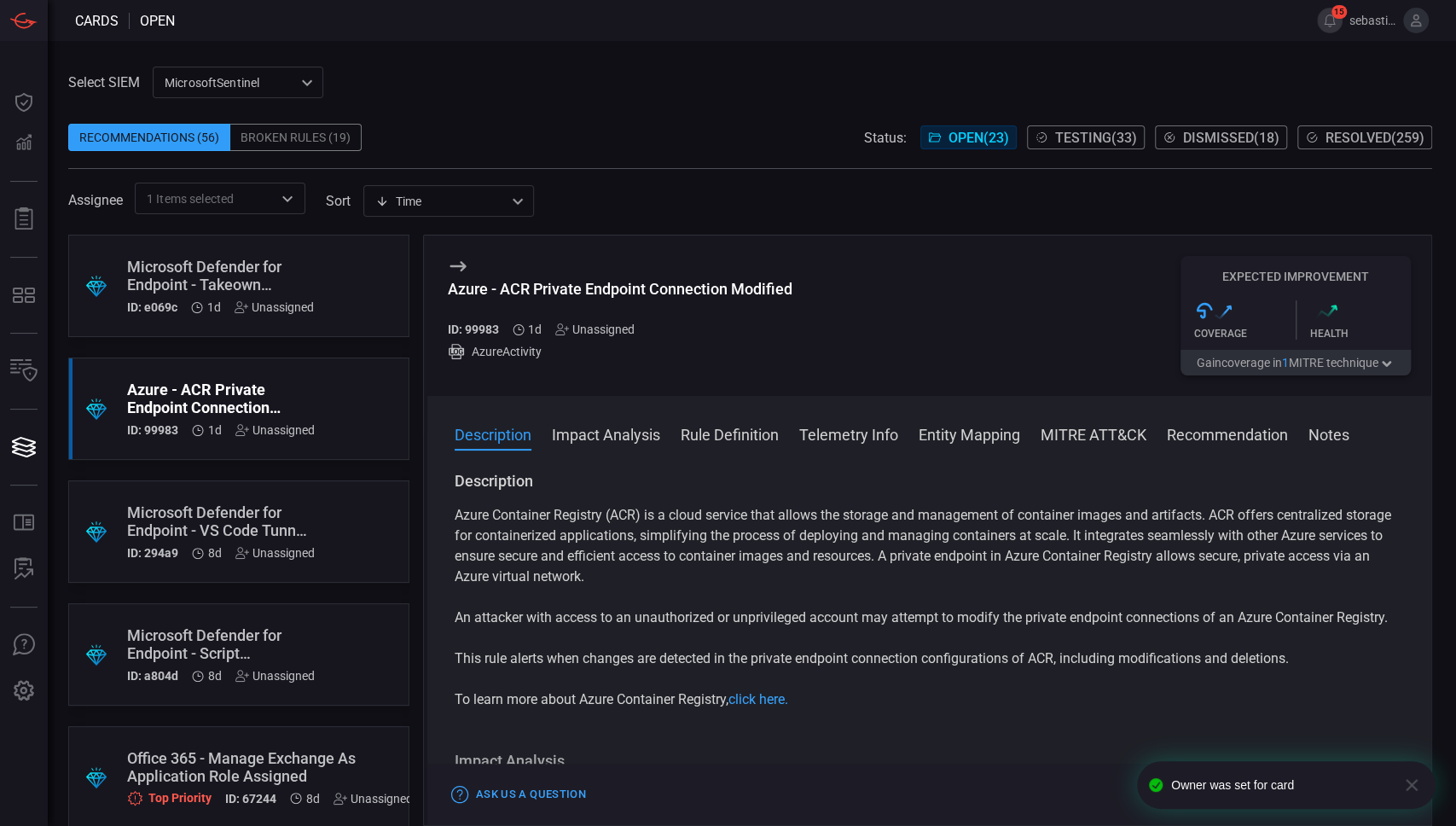
click at [608, 335] on div "Unassigned" at bounding box center [594, 329] width 79 height 13
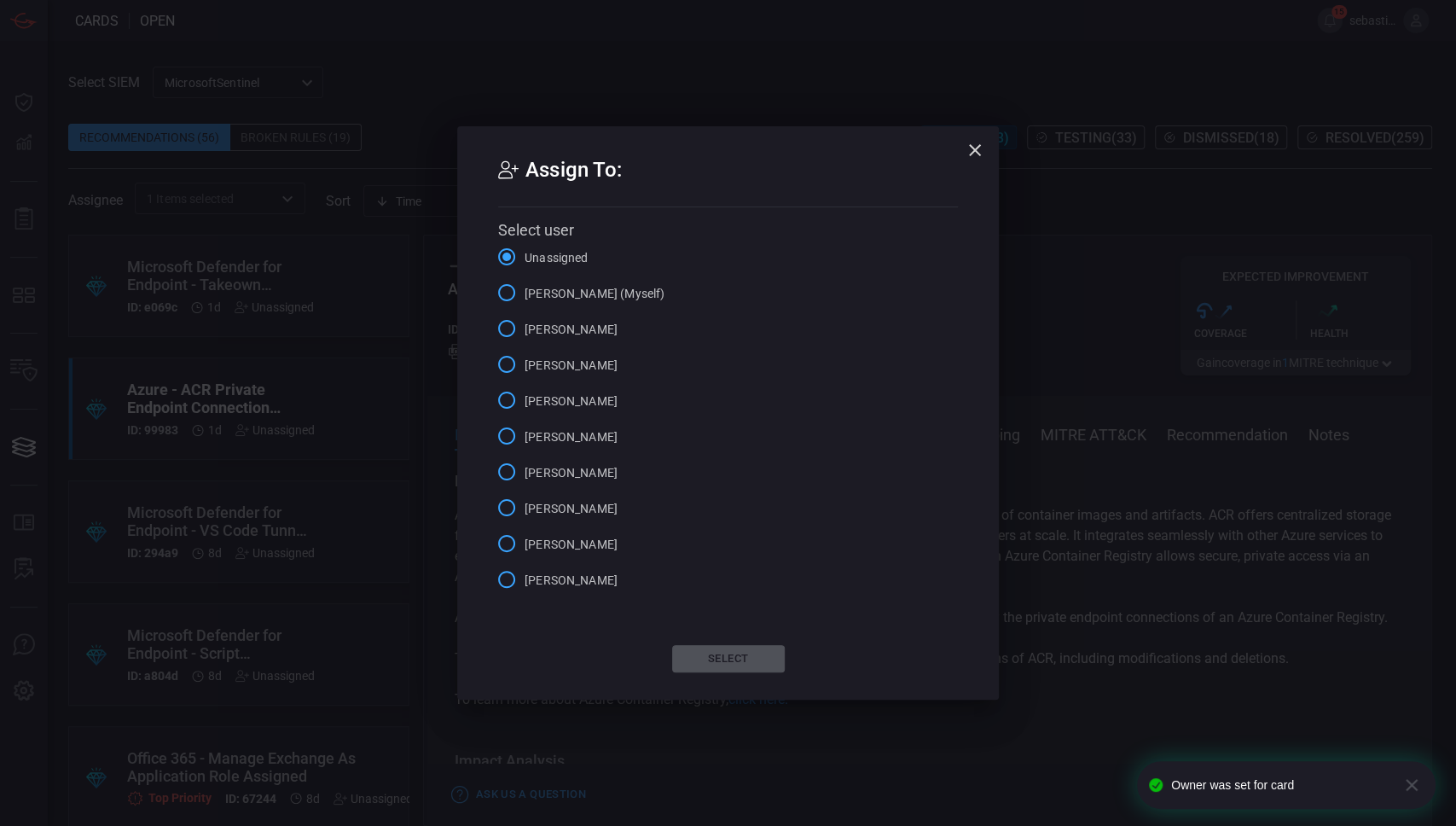
click at [620, 293] on span "[PERSON_NAME] (Myself)" at bounding box center [594, 294] width 140 height 18
click at [524, 293] on input "[PERSON_NAME] (Myself)" at bounding box center [507, 292] width 36 height 36
click at [732, 657] on button "Select" at bounding box center [729, 658] width 113 height 27
